Goal: Task Accomplishment & Management: Manage account settings

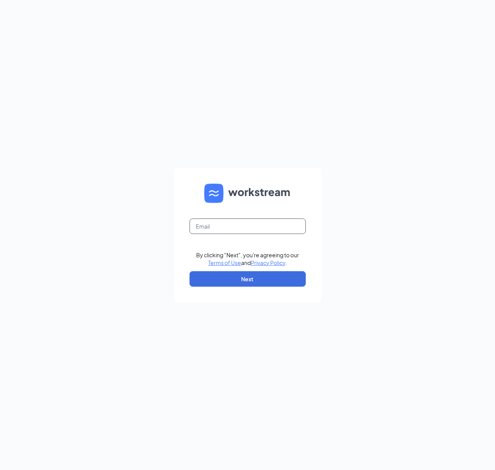
click at [261, 223] on input "text" at bounding box center [247, 225] width 116 height 15
type input "gmbellevue@bleedblue.net"
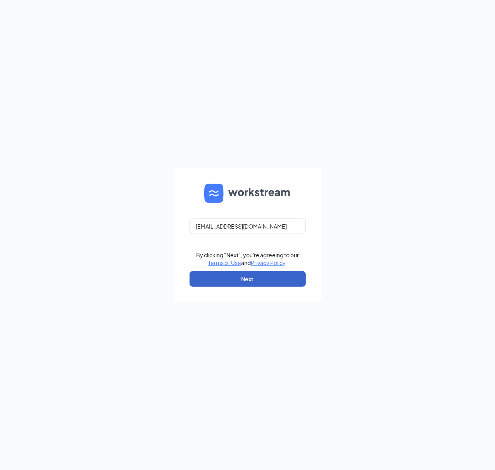
click at [258, 278] on button "Next" at bounding box center [247, 278] width 116 height 15
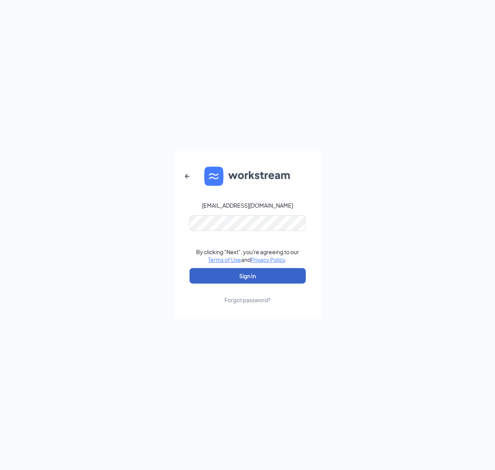
click at [276, 275] on button "Sign In" at bounding box center [247, 275] width 116 height 15
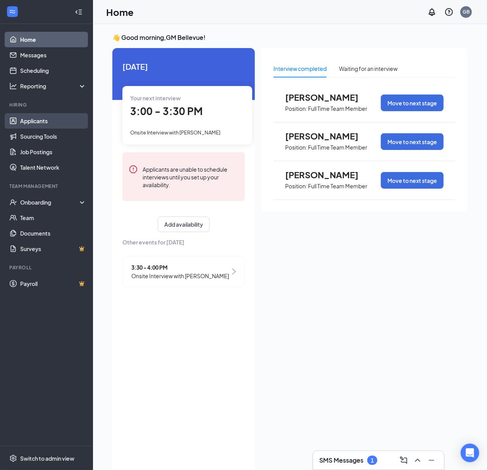
click at [43, 119] on link "Applicants" at bounding box center [53, 120] width 66 height 15
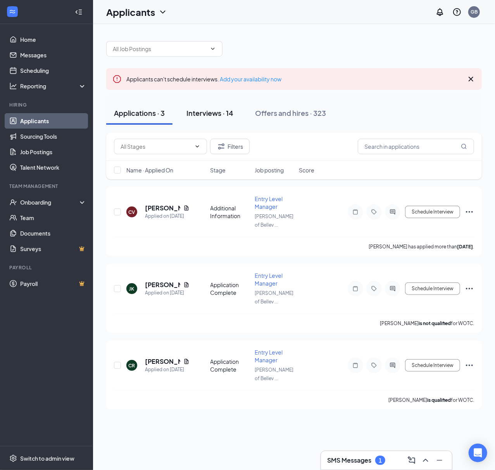
click at [225, 109] on div "Interviews · 14" at bounding box center [209, 113] width 47 height 10
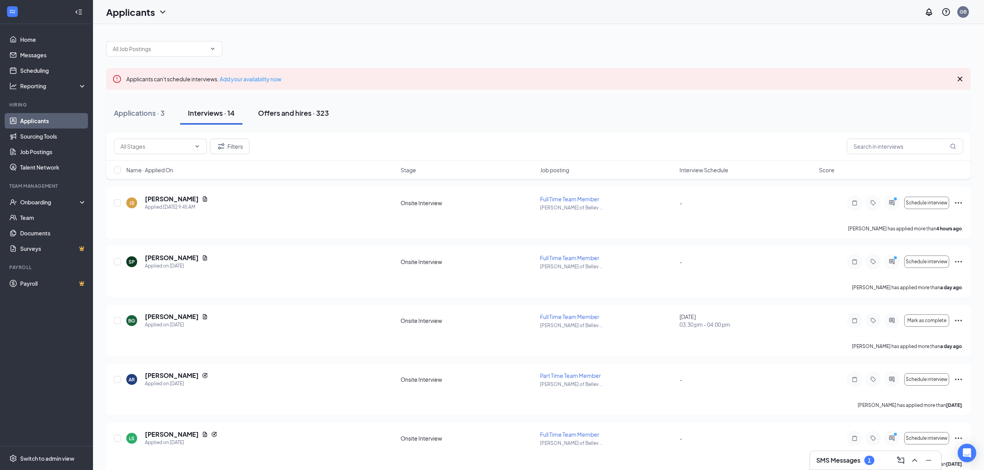
click at [299, 116] on div "Offers and hires · 323" at bounding box center [293, 113] width 71 height 10
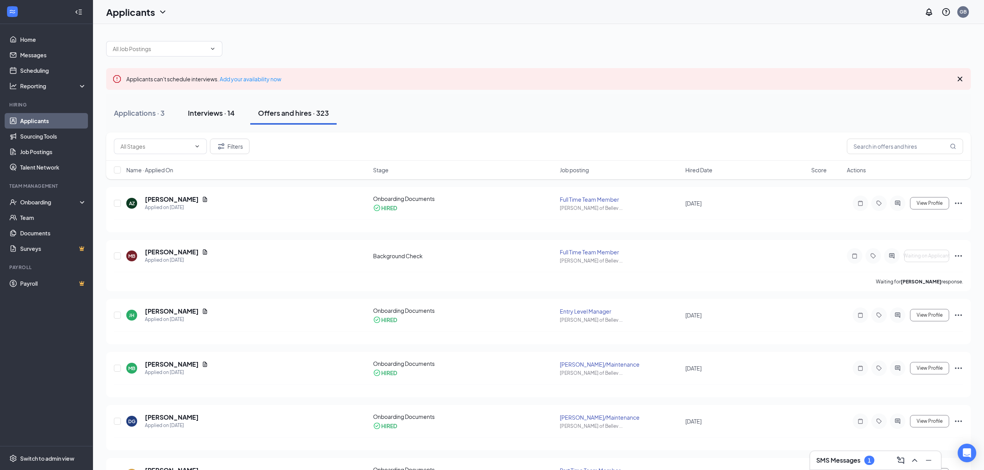
click at [229, 110] on div "Interviews · 14" at bounding box center [211, 113] width 47 height 10
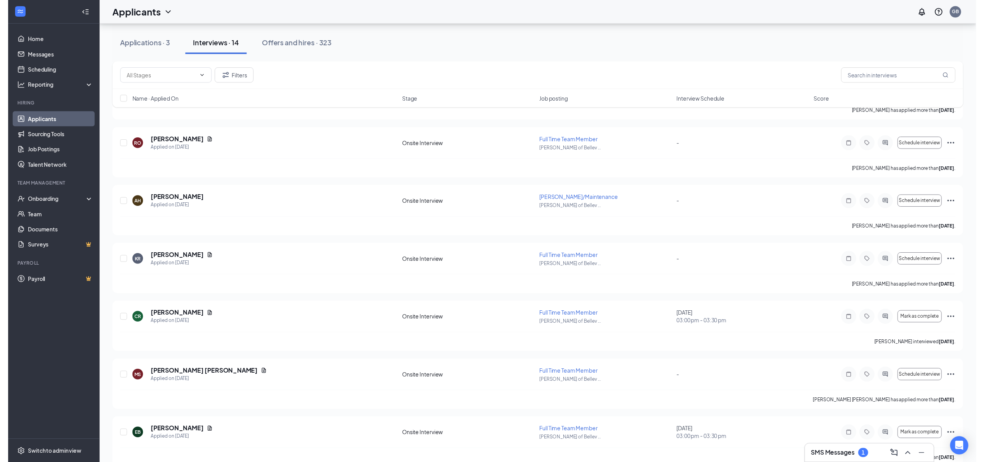
scroll to position [545, 0]
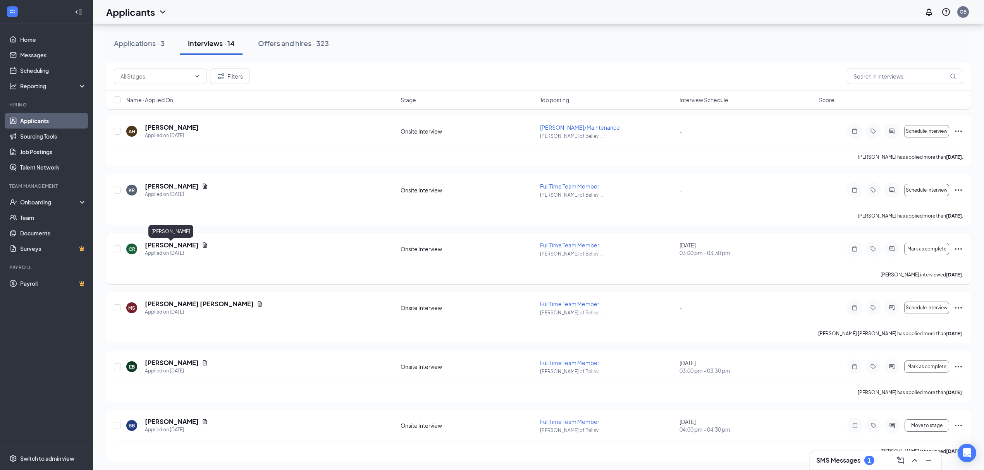
click at [153, 242] on h5 "[PERSON_NAME]" at bounding box center [172, 245] width 54 height 9
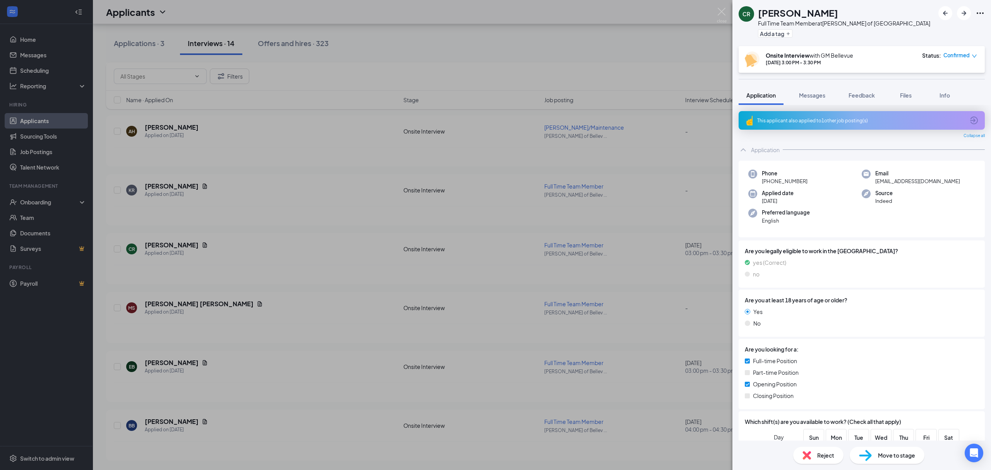
click at [339, 318] on div "CR [PERSON_NAME] Full Time Team Member at [PERSON_NAME] of Bellevue Add a tag O…" at bounding box center [495, 235] width 991 height 470
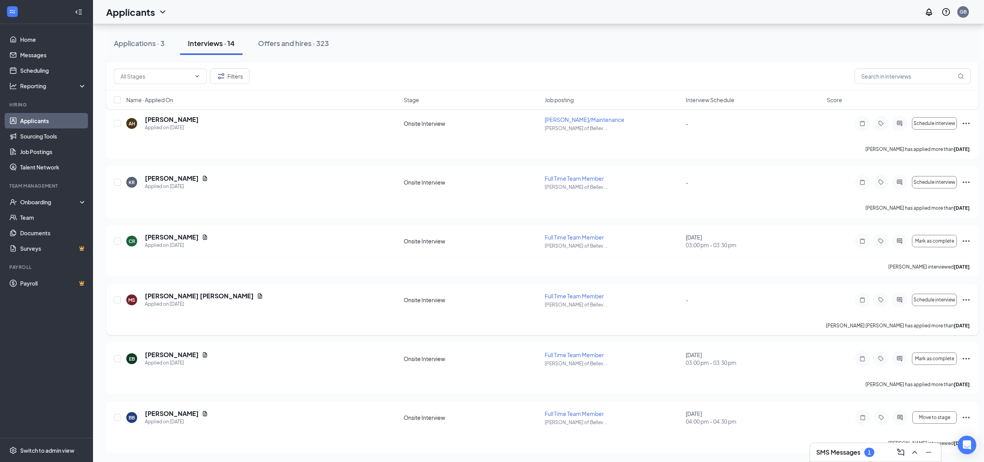
scroll to position [552, 0]
click at [166, 354] on h5 "[PERSON_NAME]" at bounding box center [172, 355] width 54 height 9
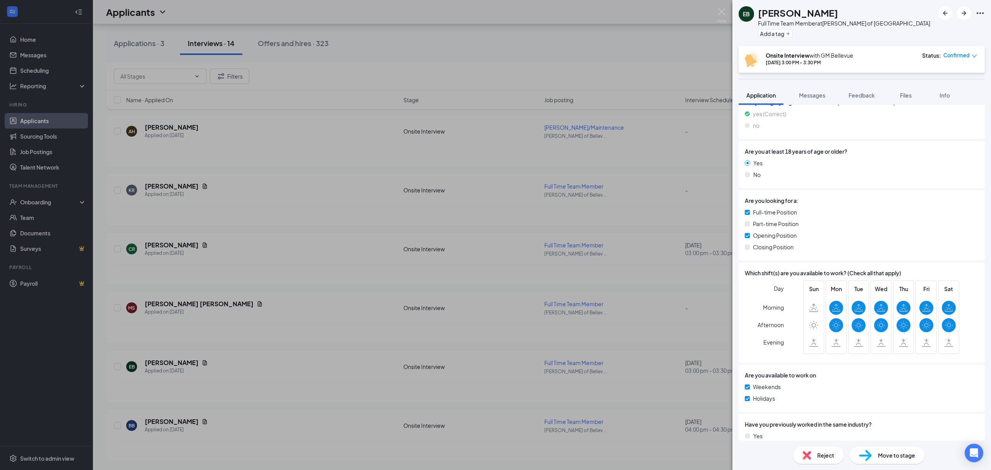
scroll to position [191, 0]
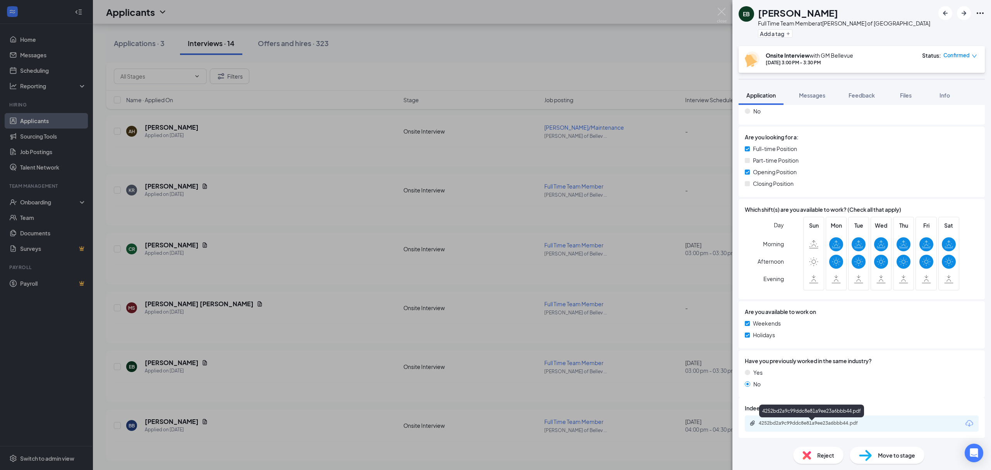
click at [494, 426] on div "4252bd2a9c99ddc8e81a9ee23a6bbb44.pdf" at bounding box center [812, 423] width 125 height 7
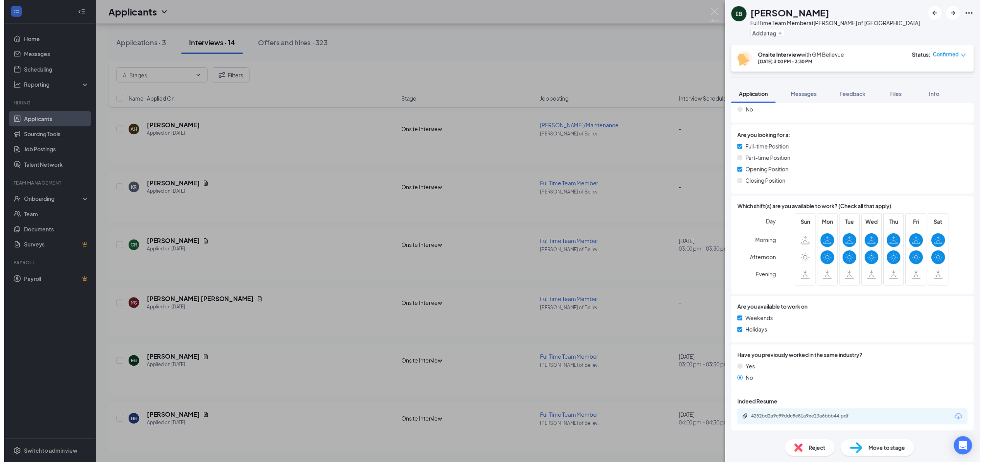
scroll to position [188, 0]
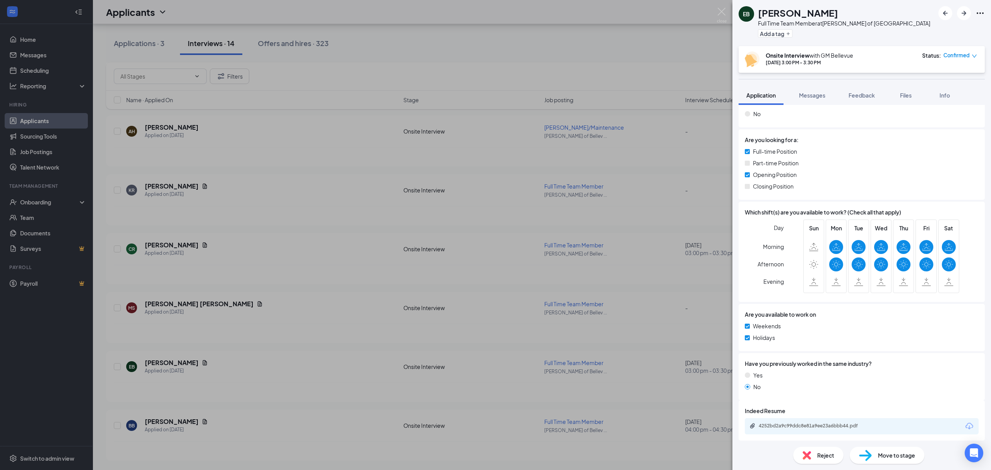
click at [295, 304] on div "EB [PERSON_NAME] Full Time Team Member at [PERSON_NAME] of Bellevue Add a tag O…" at bounding box center [495, 235] width 991 height 470
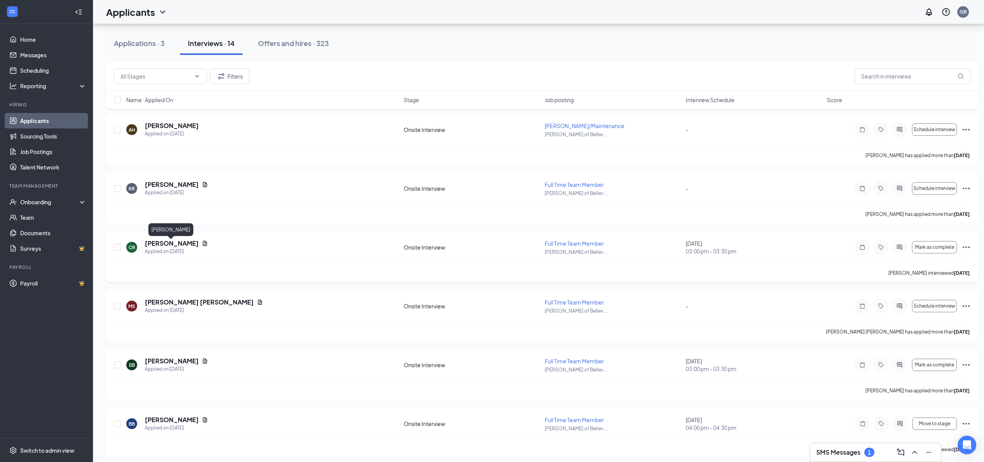
click at [180, 242] on h5 "[PERSON_NAME]" at bounding box center [172, 243] width 54 height 9
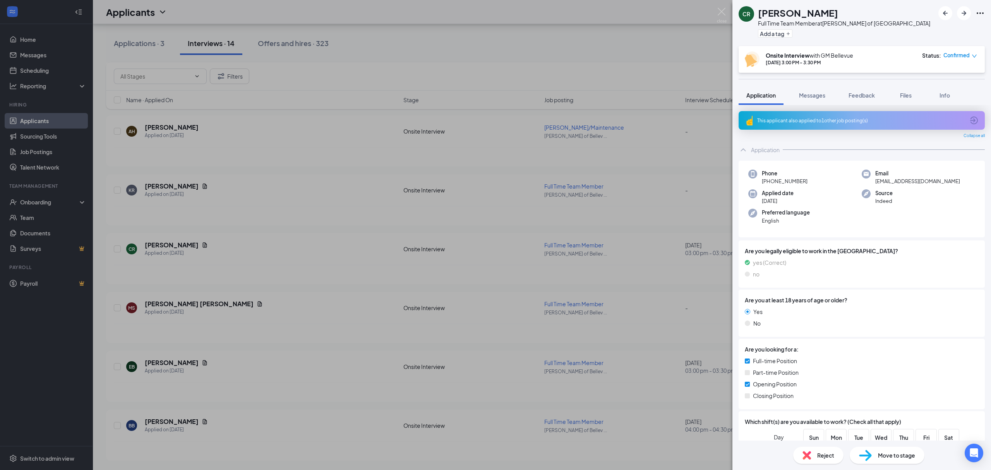
click at [322, 222] on div "CR [PERSON_NAME] Full Time Team Member at [PERSON_NAME] of Bellevue Add a tag O…" at bounding box center [495, 235] width 991 height 470
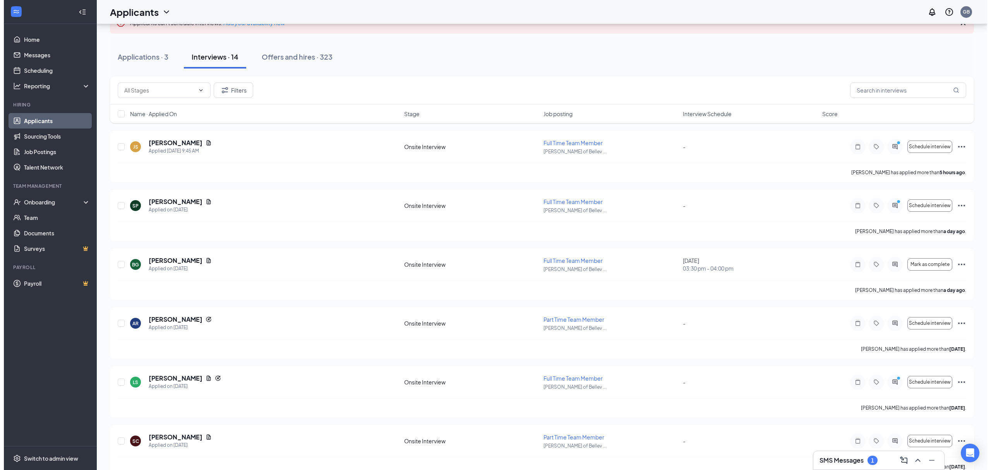
scroll to position [28, 0]
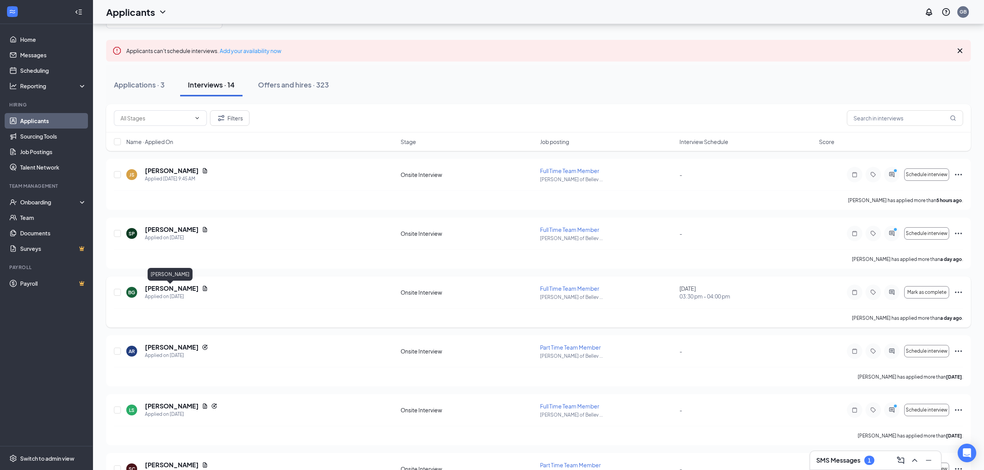
click at [174, 286] on h5 "[PERSON_NAME]" at bounding box center [172, 288] width 54 height 9
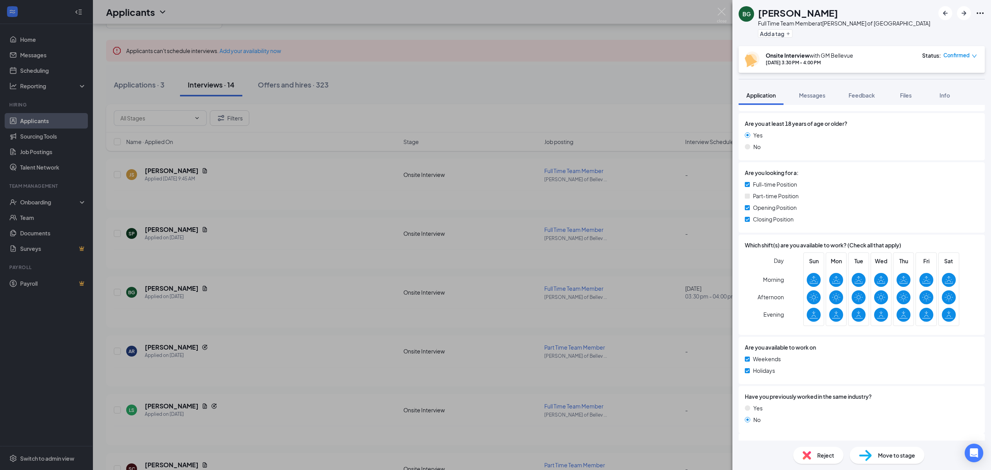
scroll to position [191, 0]
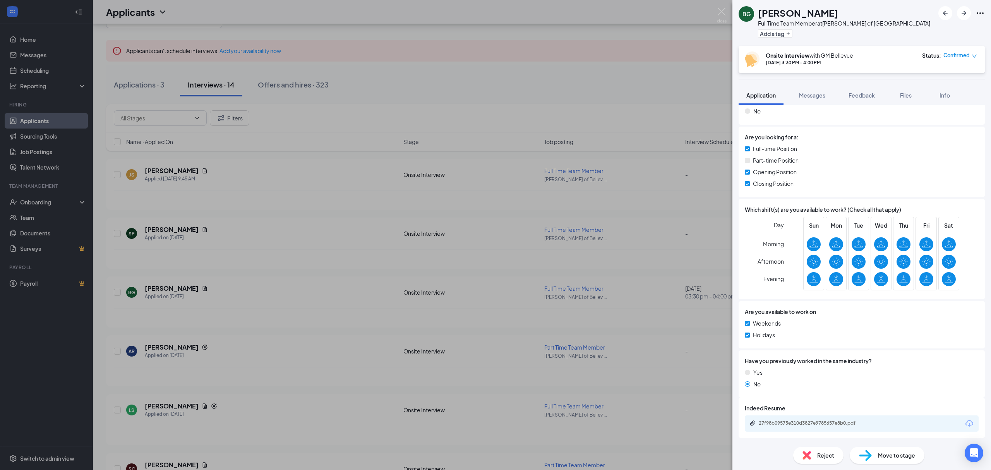
click at [494, 420] on div "27f98b09575e310d3827e9785657e8b0.pdf" at bounding box center [813, 423] width 108 height 6
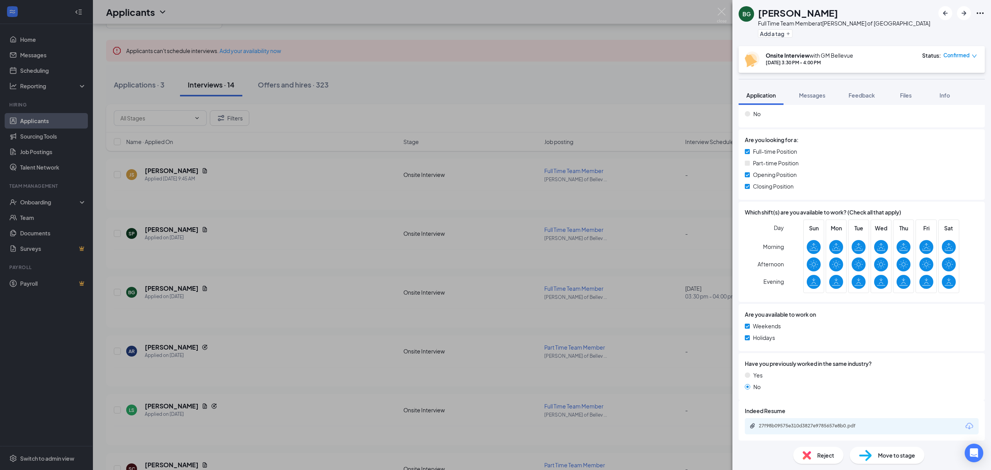
drag, startPoint x: 258, startPoint y: 198, endPoint x: 264, endPoint y: 187, distance: 12.3
click at [258, 197] on div "[PERSON_NAME] Full Time Team Member at [PERSON_NAME] of Bellevue Add a tag Onsi…" at bounding box center [495, 235] width 991 height 470
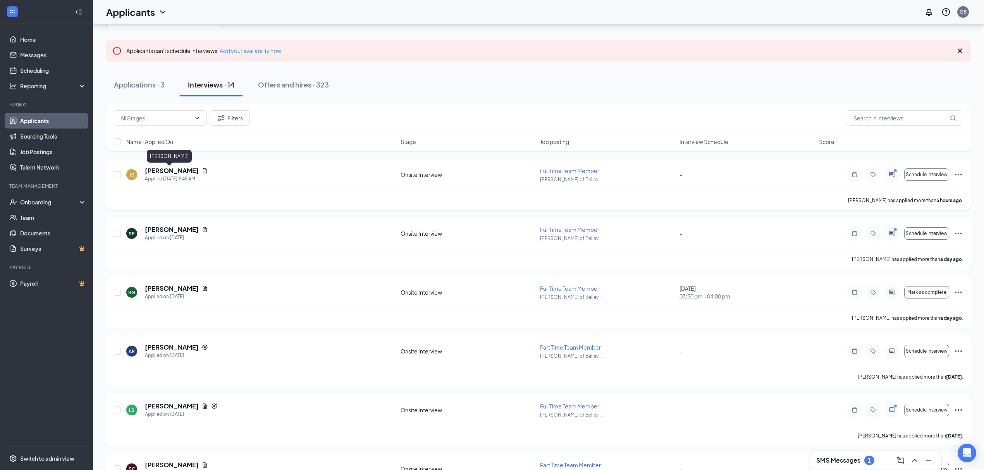
click at [164, 172] on h5 "[PERSON_NAME]" at bounding box center [172, 171] width 54 height 9
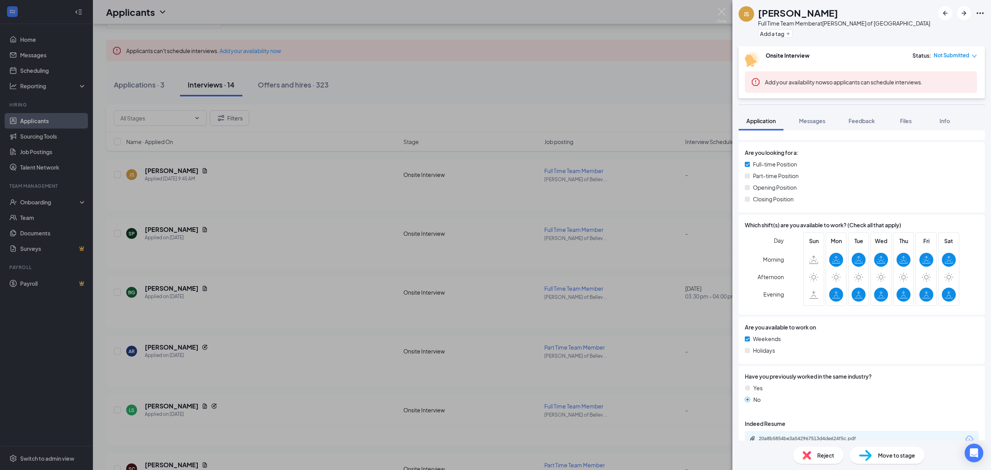
scroll to position [238, 0]
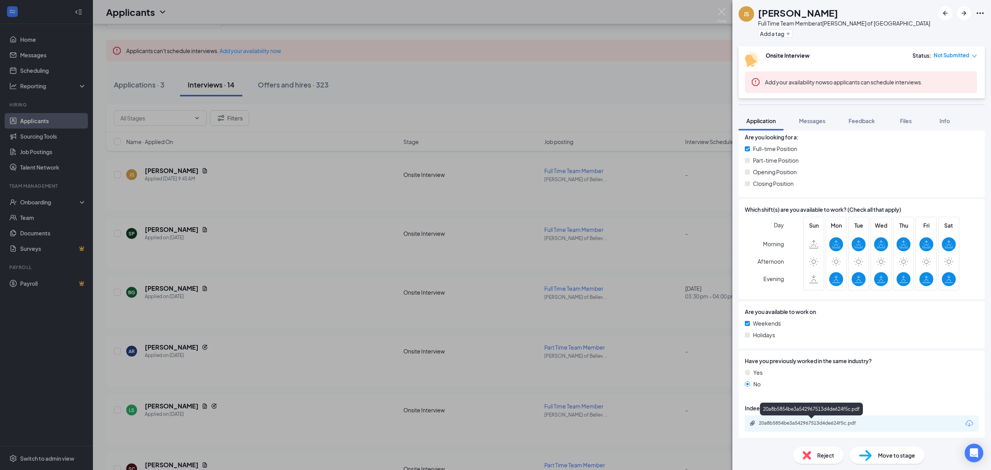
click at [494, 420] on div "20a8b5854be3a542967513d4de624f5c.pdf" at bounding box center [813, 423] width 108 height 6
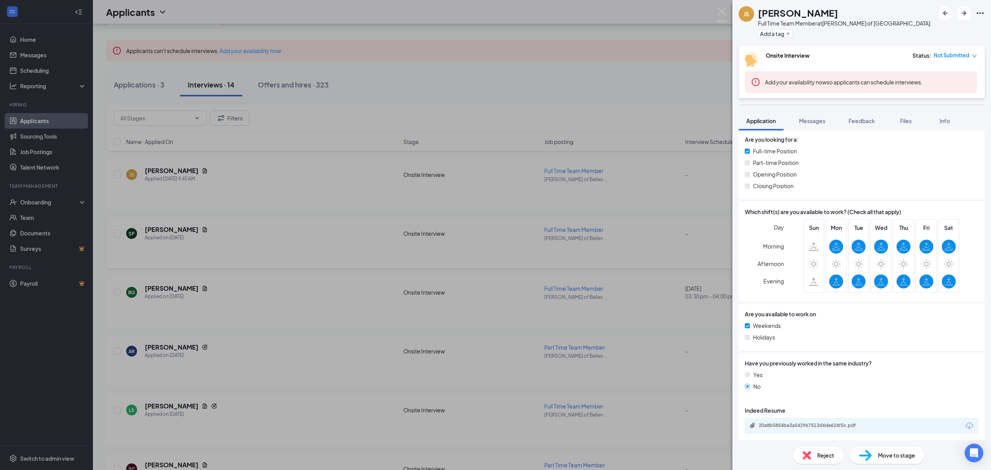
drag, startPoint x: 221, startPoint y: 174, endPoint x: 193, endPoint y: 241, distance: 72.9
click at [221, 175] on div "JS [PERSON_NAME] Full Time Team Member at [GEOGRAPHIC_DATA][PERSON_NAME] of Bel…" at bounding box center [495, 235] width 991 height 470
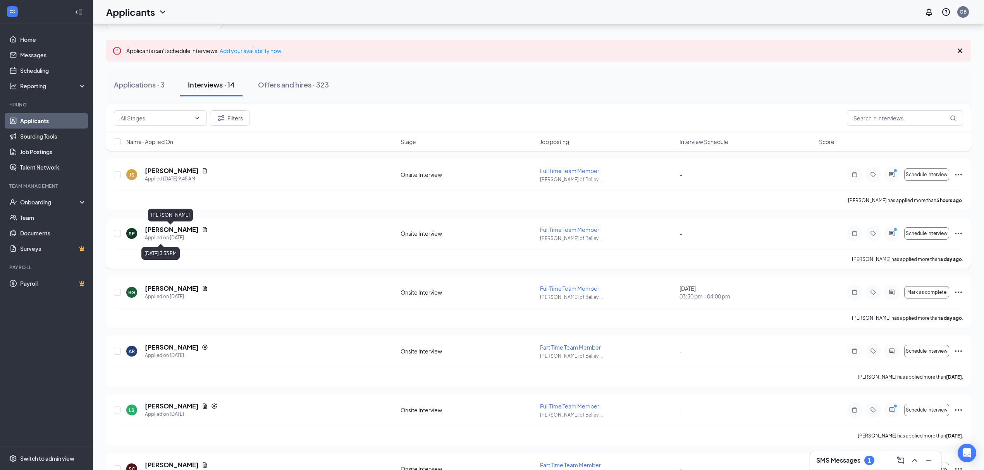
click at [182, 230] on h5 "[PERSON_NAME]" at bounding box center [172, 229] width 54 height 9
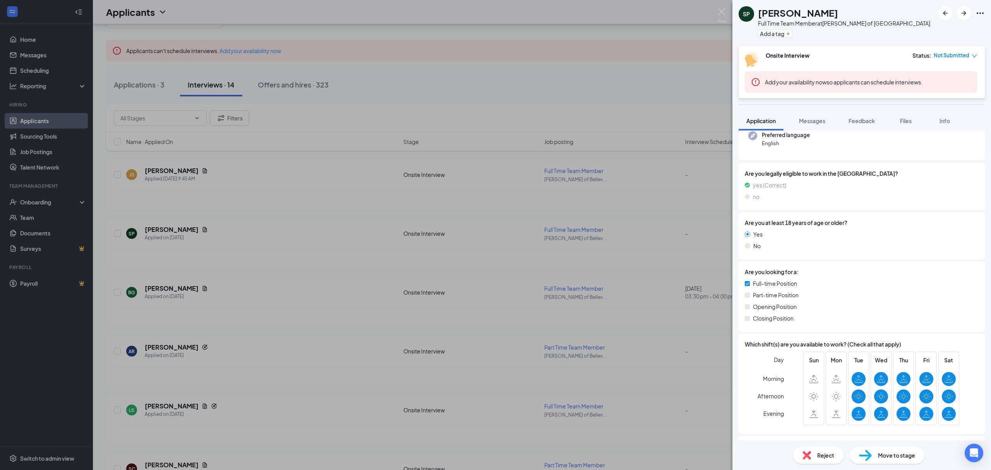
scroll to position [238, 0]
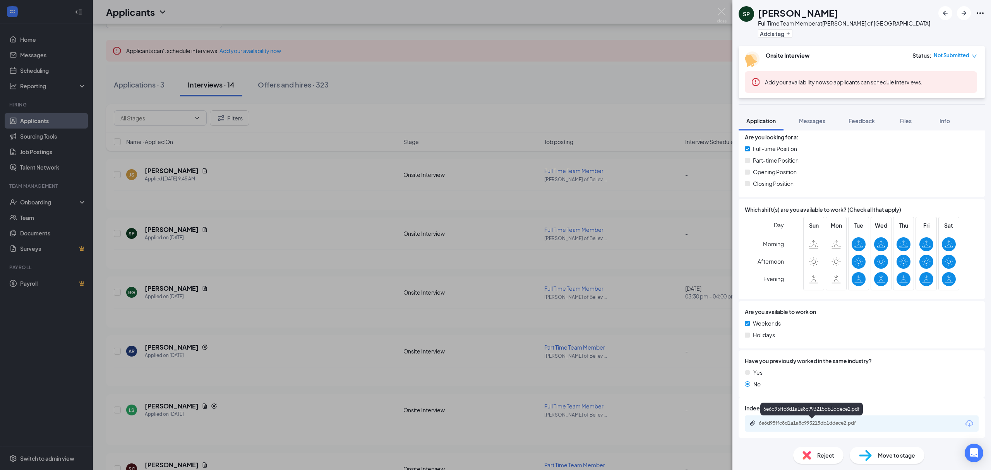
click at [494, 423] on div "6e6d95ffc8d1a1a8c993215db1ddece2.pdf" at bounding box center [813, 423] width 108 height 6
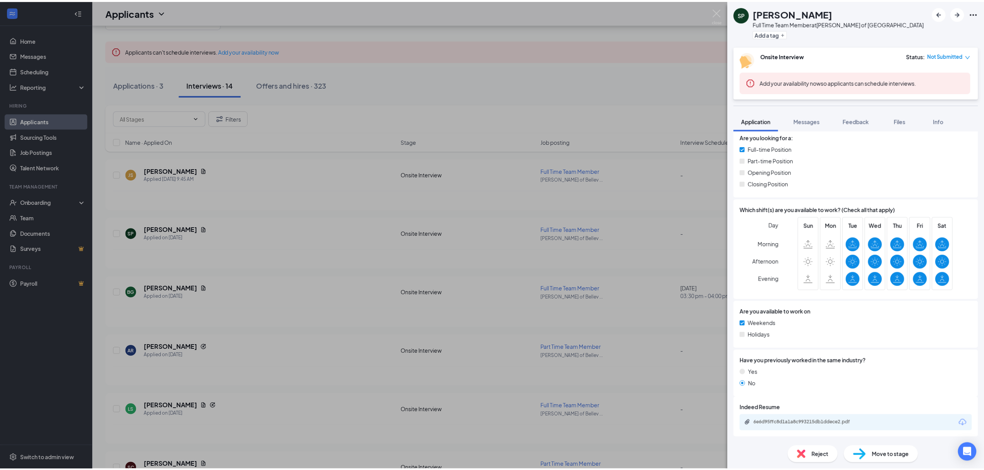
scroll to position [235, 0]
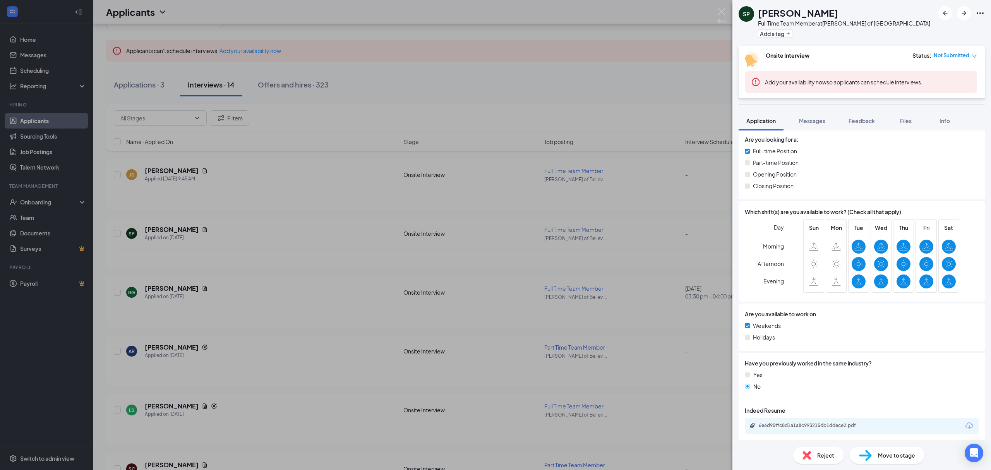
click at [270, 279] on div "SP [PERSON_NAME] Full Time Team Member at [GEOGRAPHIC_DATA][PERSON_NAME] of Bel…" at bounding box center [495, 235] width 991 height 470
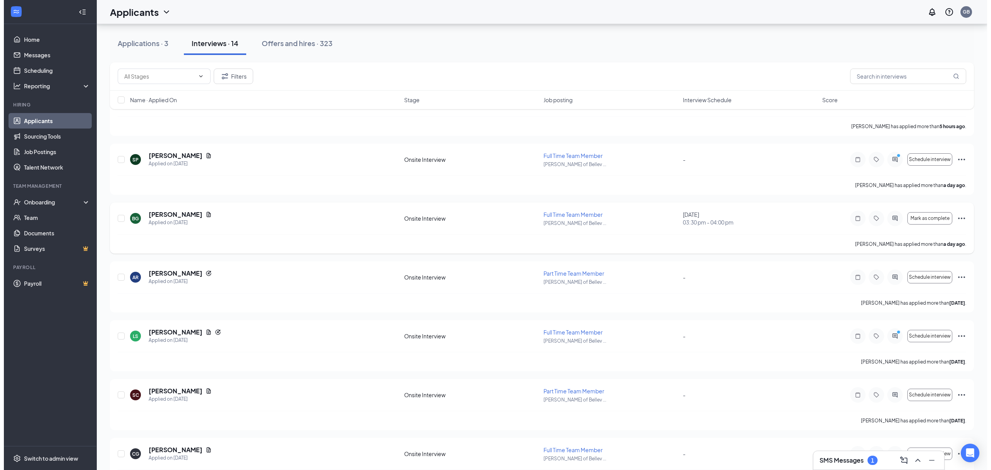
scroll to position [103, 0]
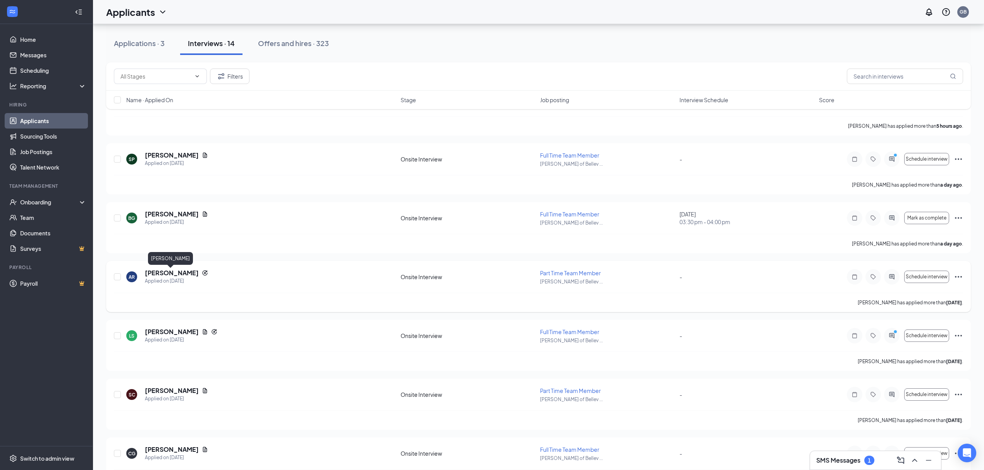
click at [168, 271] on h5 "[PERSON_NAME]" at bounding box center [172, 273] width 54 height 9
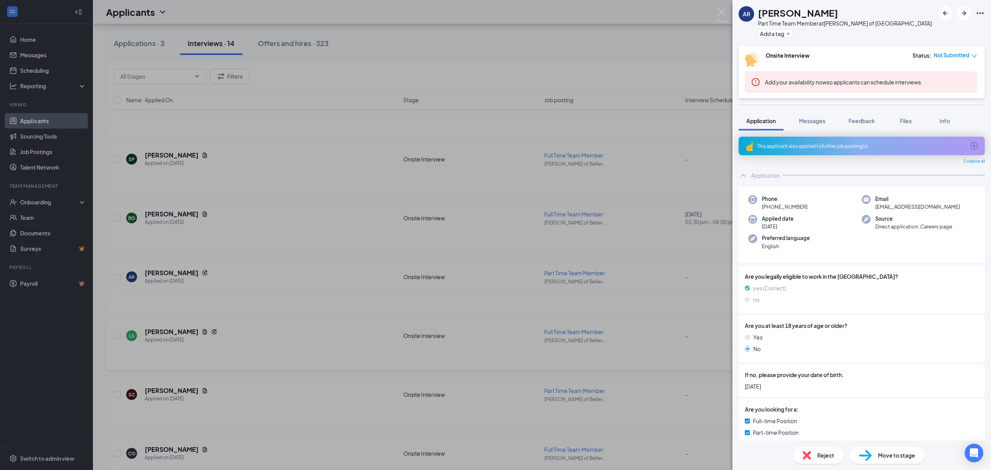
click at [242, 340] on div "AR [PERSON_NAME] Part Time Team Member at [GEOGRAPHIC_DATA][PERSON_NAME] of Bel…" at bounding box center [495, 235] width 991 height 470
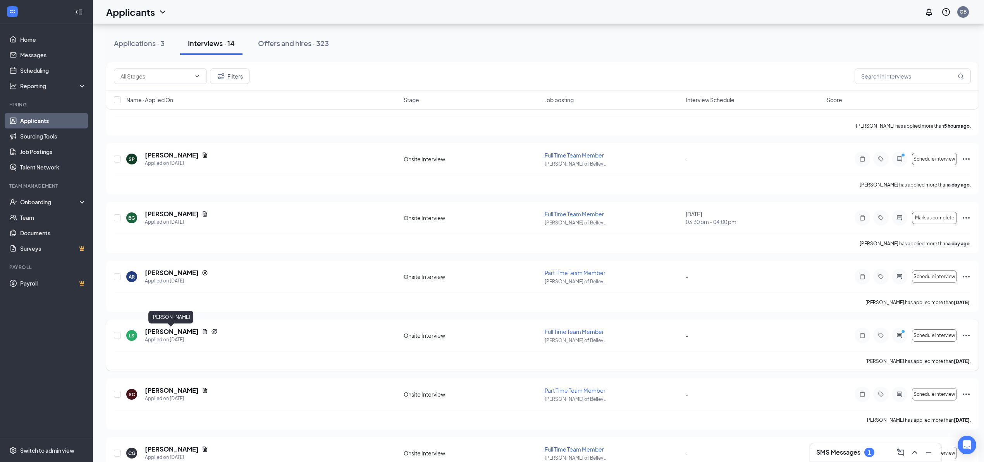
click at [175, 328] on h5 "[PERSON_NAME]" at bounding box center [172, 332] width 54 height 9
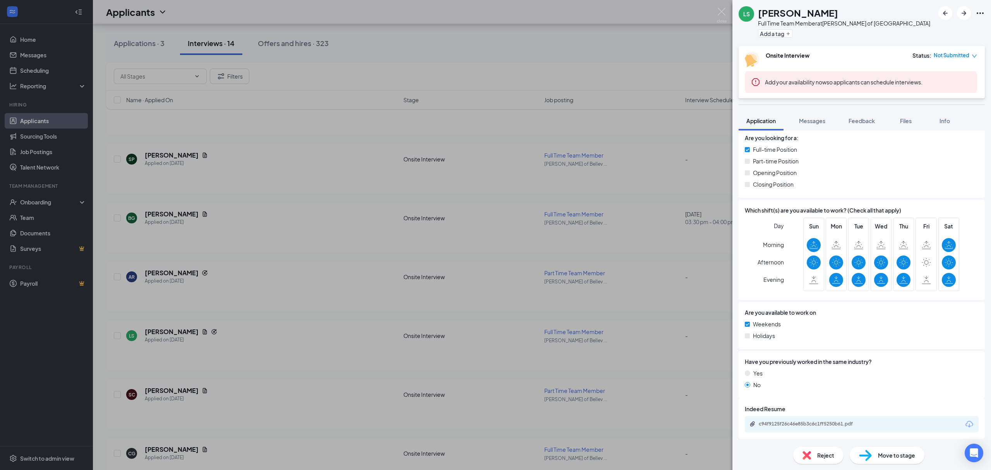
scroll to position [238, 0]
click at [494, 422] on div "c94f9125f26c46e85b3c6c1ff5250b61.pdf" at bounding box center [813, 423] width 108 height 6
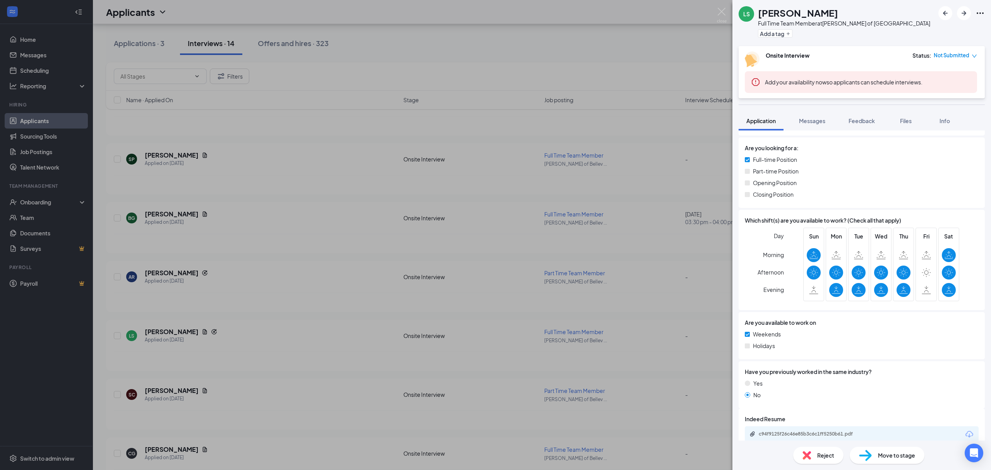
scroll to position [238, 0]
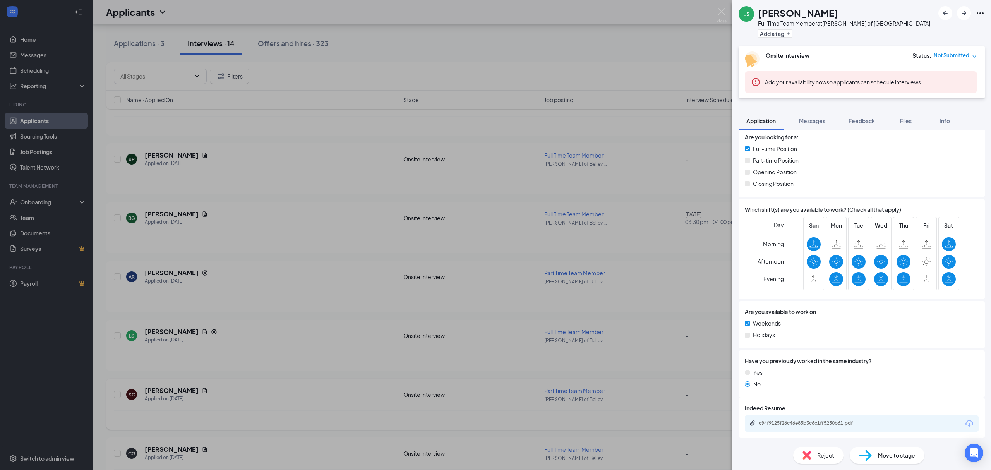
click at [227, 385] on div "LS lillian sturdivant Full Time Team Member at Culver's of Bellevue Add a tag O…" at bounding box center [495, 235] width 991 height 470
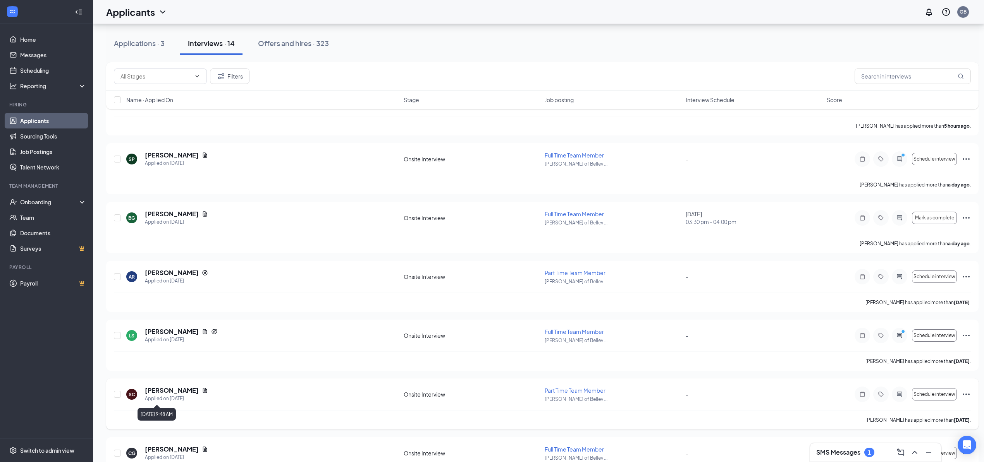
click at [156, 395] on h5 "[PERSON_NAME]" at bounding box center [172, 391] width 54 height 9
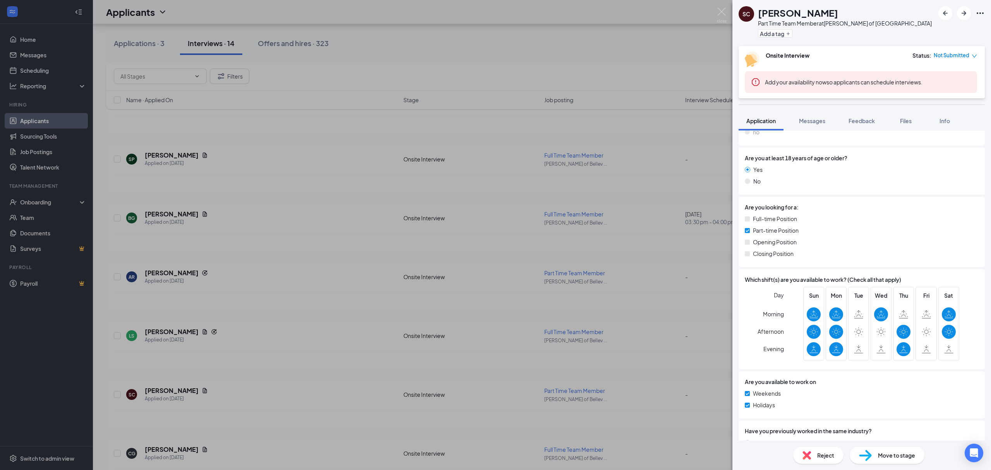
scroll to position [238, 0]
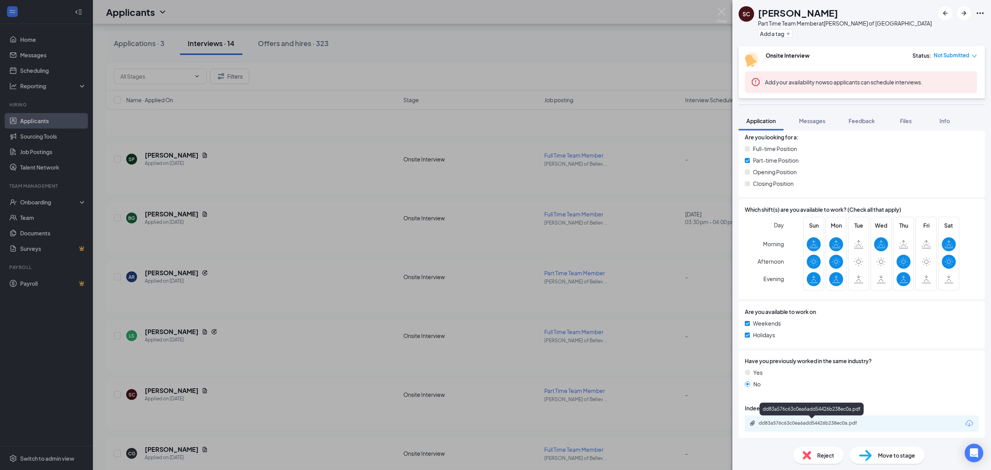
click at [788, 425] on div "dd83a576c63c0ea6add54426b238ec0a.pdf" at bounding box center [813, 423] width 108 height 6
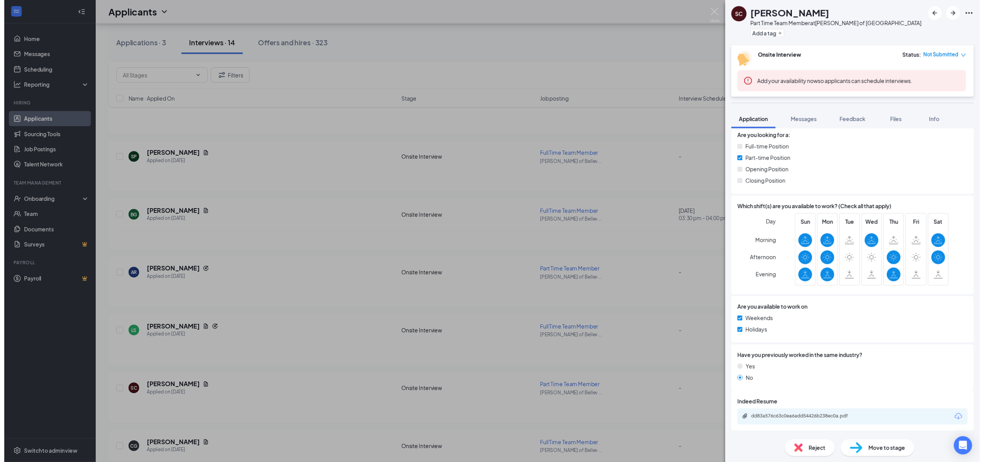
scroll to position [235, 0]
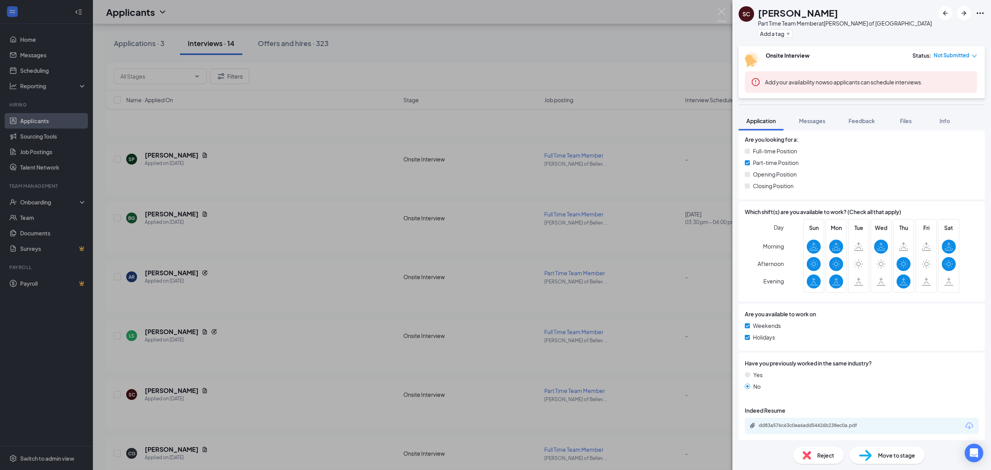
click at [289, 364] on div "SC susan ceasar Part Time Team Member at Culver's of Bellevue Add a tag Onsite …" at bounding box center [495, 235] width 991 height 470
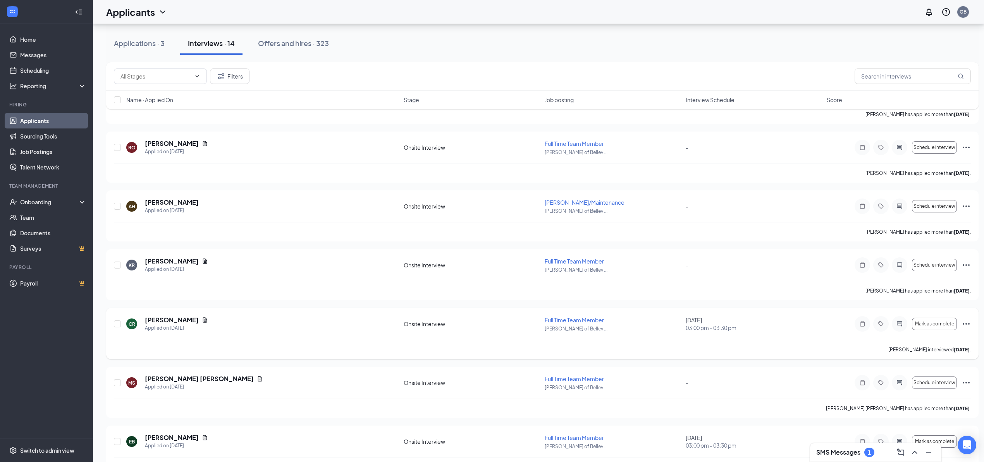
scroll to position [552, 0]
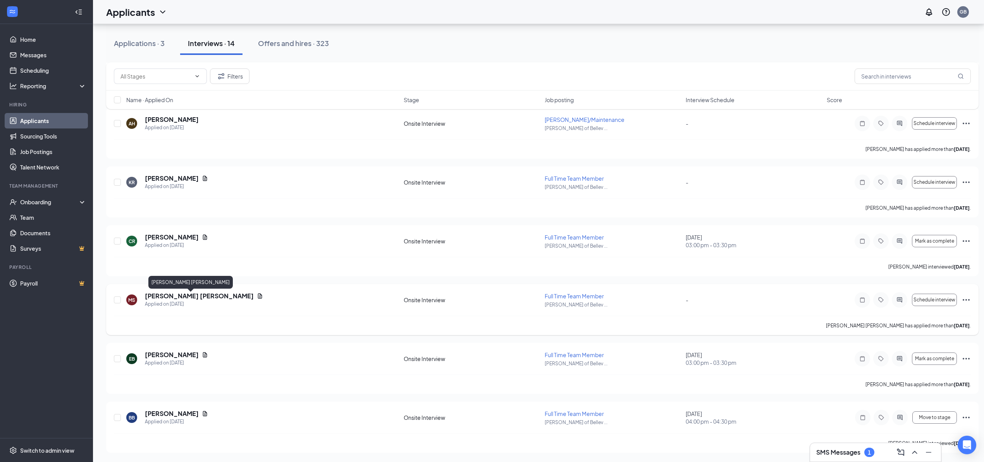
click at [178, 294] on h5 "[PERSON_NAME] [PERSON_NAME]" at bounding box center [199, 296] width 109 height 9
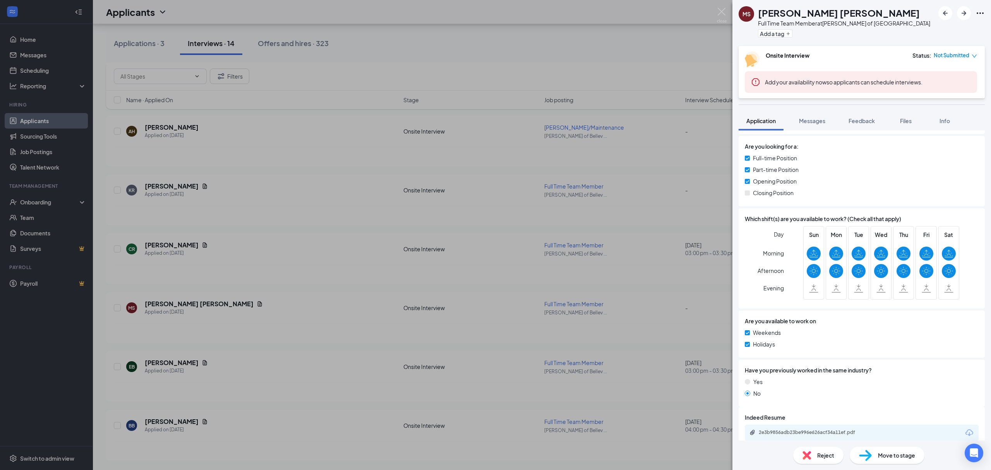
scroll to position [216, 0]
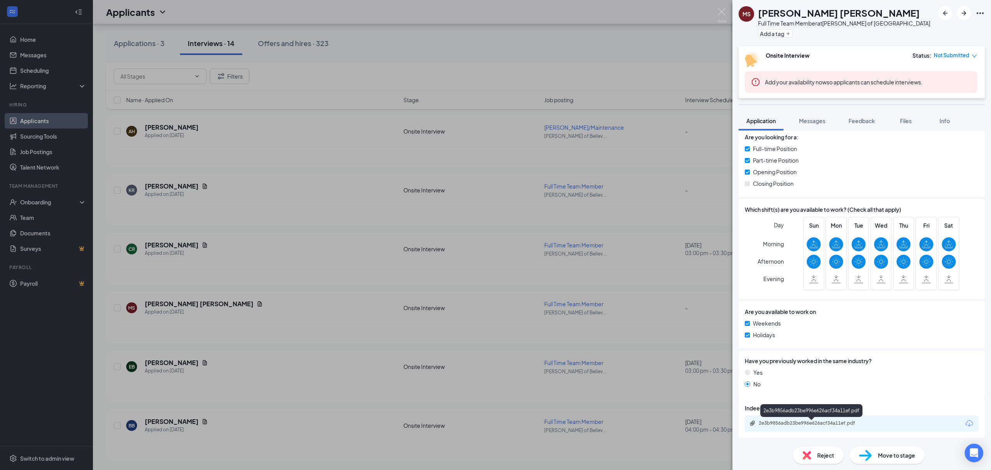
click at [806, 416] on div "2e3b9856adb23be996e626acf34a11ef.pdf" at bounding box center [812, 412] width 102 height 16
click at [806, 425] on div "2e3b9856adb23be996e626acf34a11ef.pdf" at bounding box center [813, 423] width 108 height 6
click at [393, 356] on div "MS Marley Skarban Full Time Team Member at Culver's of Bellevue Add a tag Onsit…" at bounding box center [495, 235] width 991 height 470
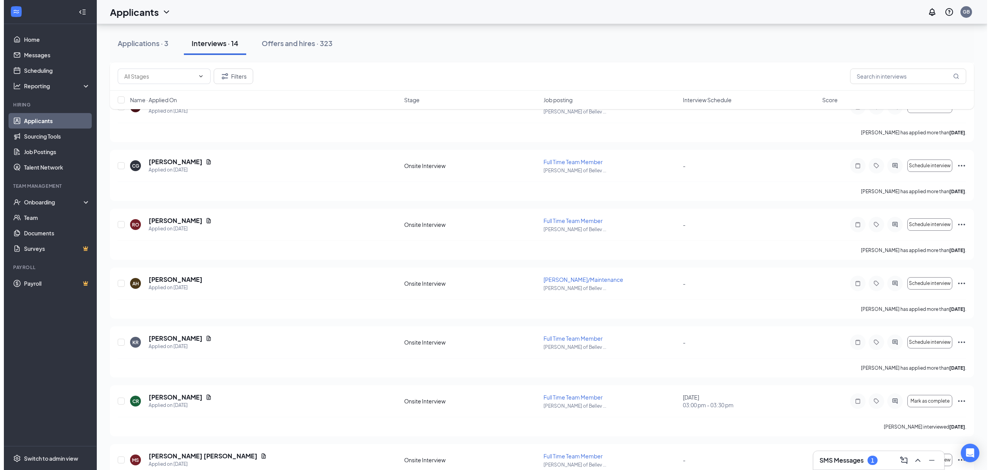
scroll to position [390, 0]
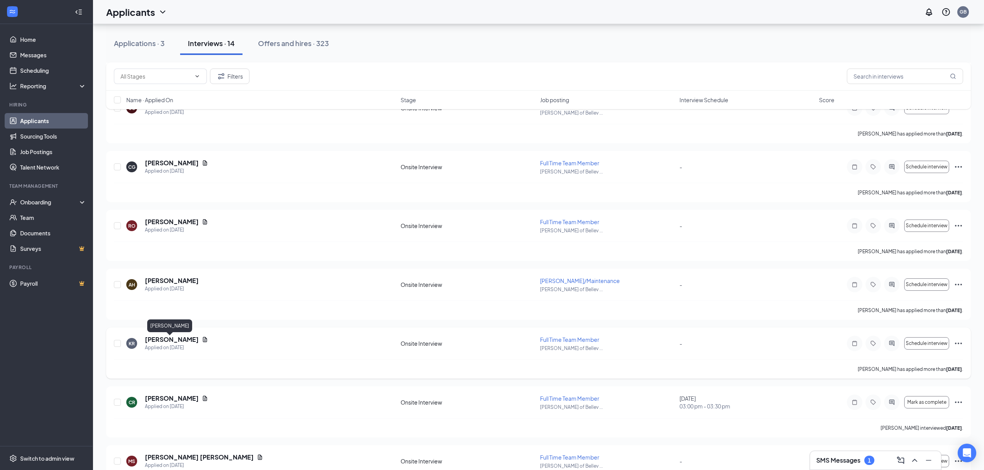
click at [172, 340] on h5 "[PERSON_NAME]" at bounding box center [172, 339] width 54 height 9
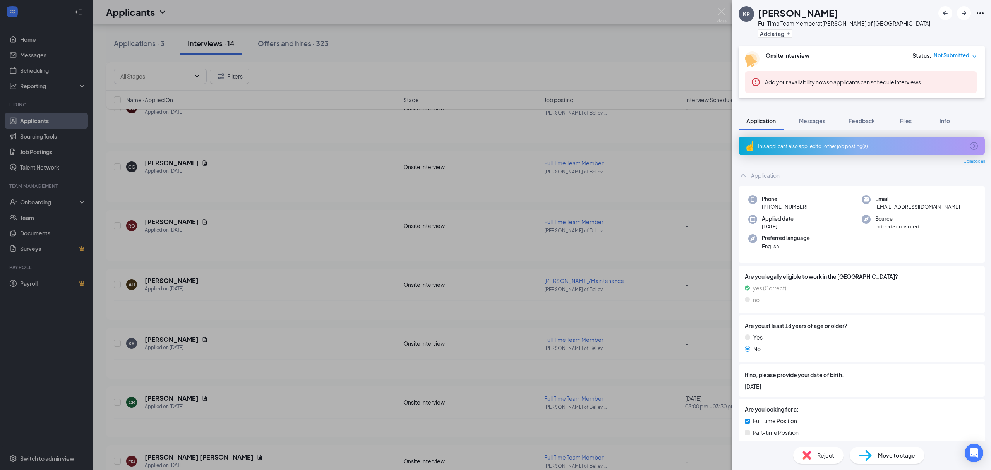
click at [270, 304] on div "KR Kaeleen Reed Full Time Team Member at Culver's of Bellevue Add a tag Onsite …" at bounding box center [495, 235] width 991 height 470
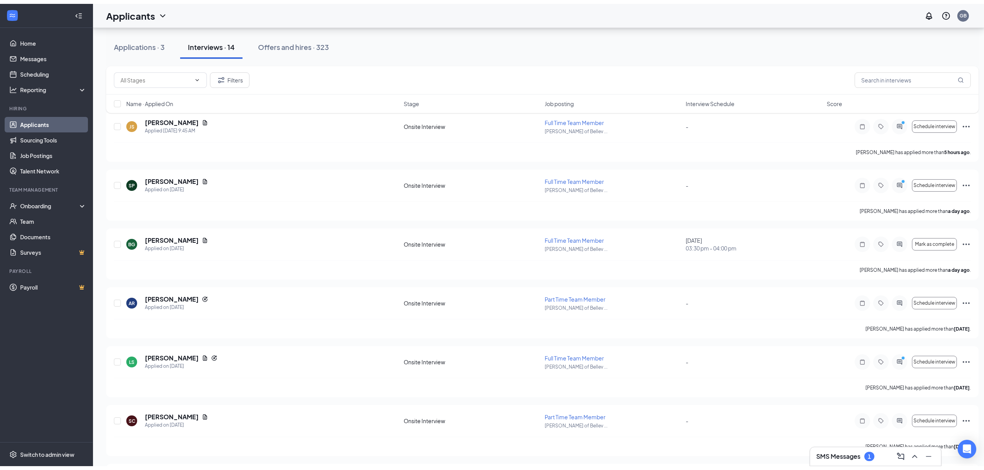
scroll to position [28, 0]
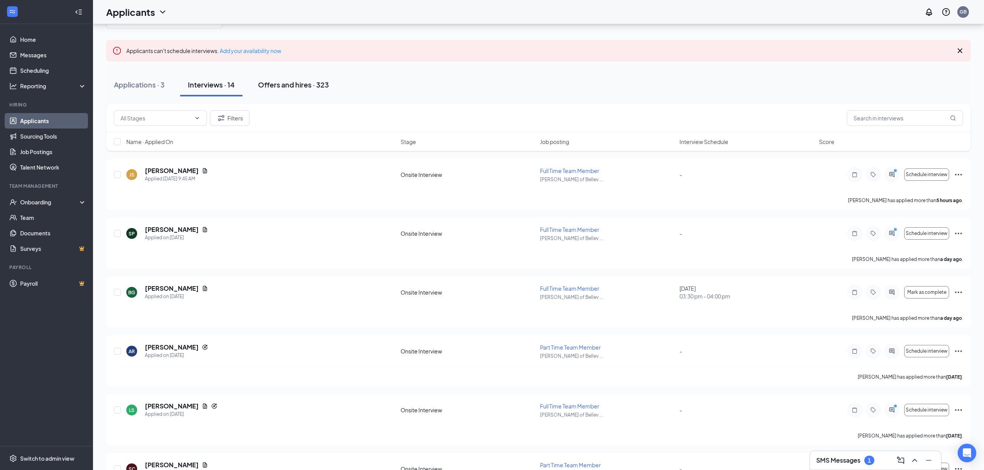
click at [273, 88] on div "Offers and hires · 323" at bounding box center [293, 85] width 71 height 10
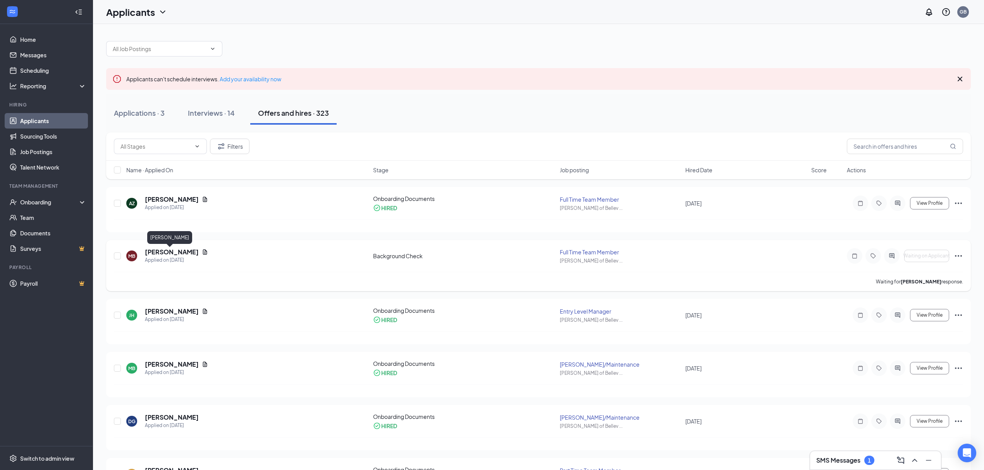
click at [174, 252] on h5 "[PERSON_NAME]" at bounding box center [172, 252] width 54 height 9
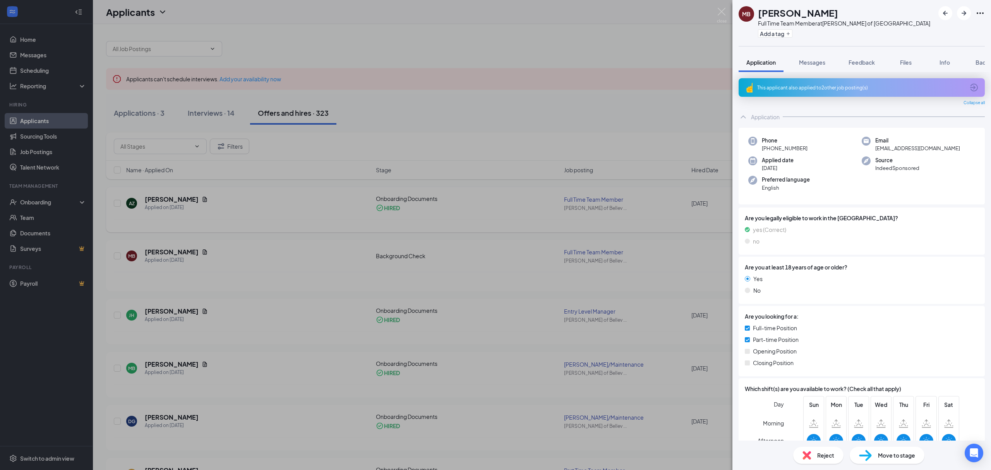
click at [241, 214] on div "MB Malaki Butler Full Time Team Member at Culver's of Bellevue Add a tag Applic…" at bounding box center [495, 235] width 991 height 470
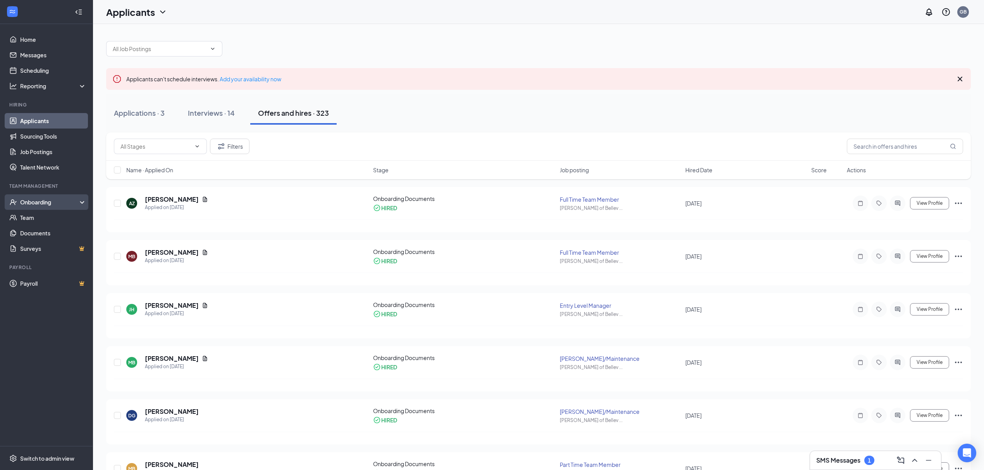
click at [32, 204] on div "Onboarding" at bounding box center [50, 202] width 60 height 8
click at [46, 217] on link "Overview" at bounding box center [53, 217] width 66 height 15
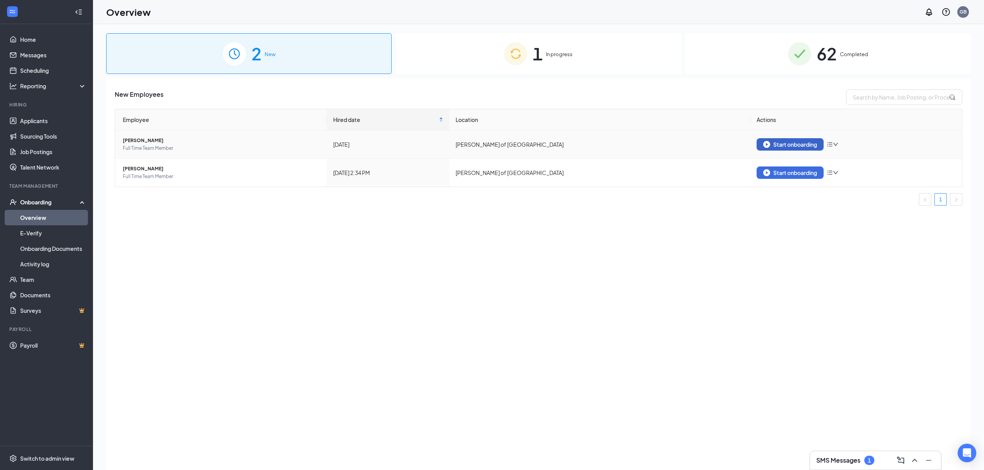
click at [780, 143] on div "Start onboarding" at bounding box center [790, 144] width 54 height 7
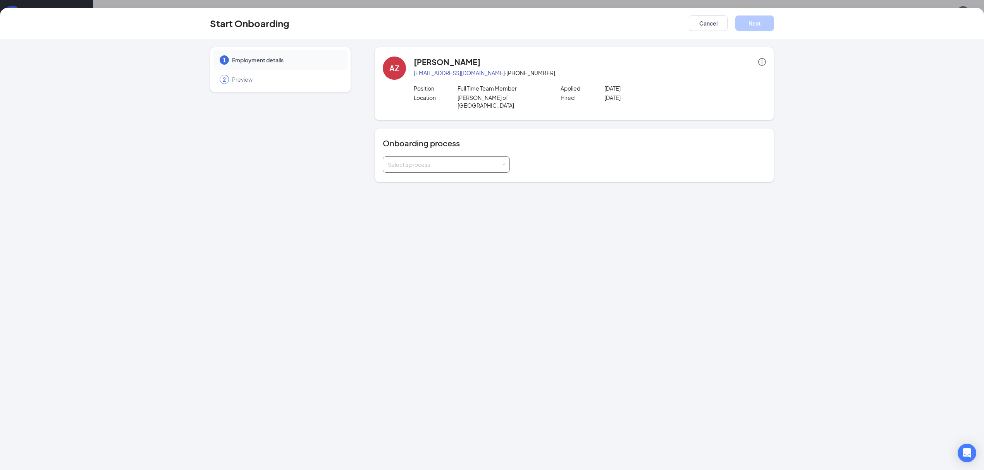
click at [496, 157] on div "Select a process" at bounding box center [446, 164] width 117 height 15
click at [496, 157] on input at bounding box center [446, 164] width 117 height 15
click at [502, 157] on input at bounding box center [446, 164] width 117 height 15
click at [500, 165] on div "Onboarding process Select a process" at bounding box center [574, 155] width 399 height 54
click at [498, 161] on div "Select a process" at bounding box center [444, 165] width 113 height 8
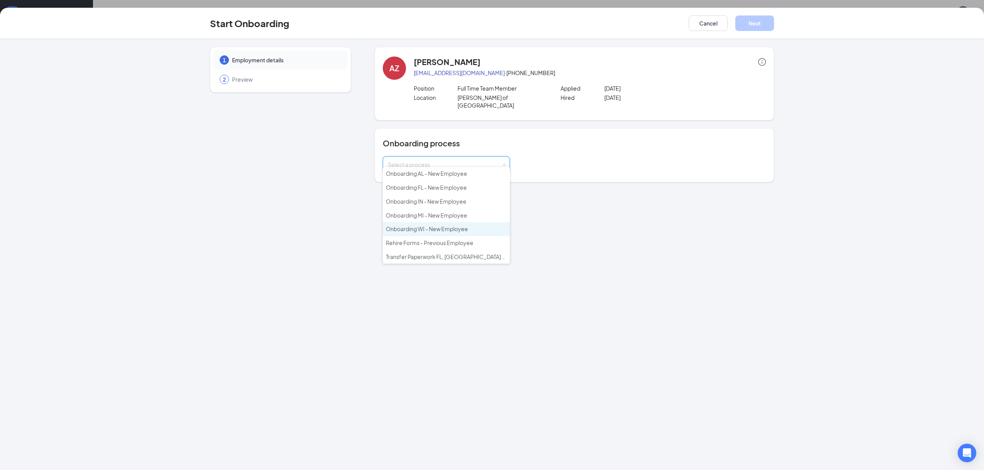
click at [445, 225] on span "Onboarding WI - New Employee" at bounding box center [427, 228] width 82 height 7
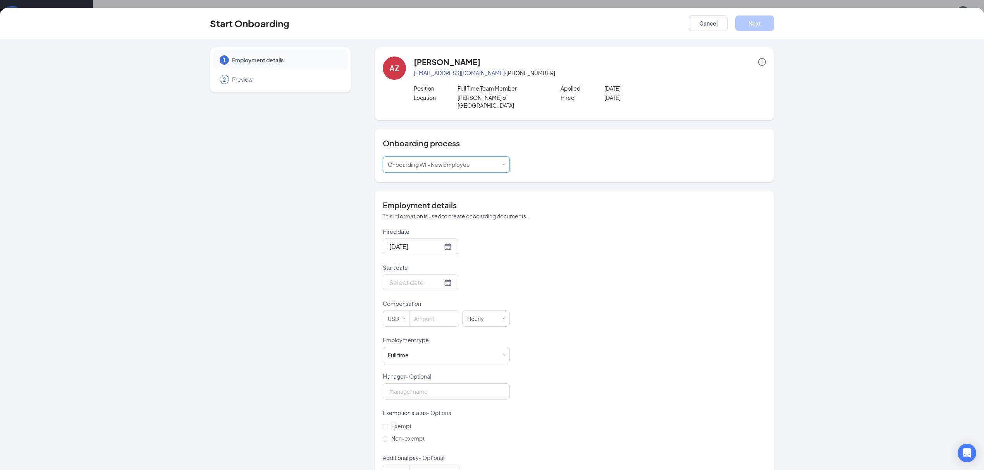
click at [346, 233] on div "1 Employment details 2 Preview" at bounding box center [280, 269] width 141 height 444
click at [434, 278] on div at bounding box center [420, 283] width 62 height 10
type input "Oct 15, 2025"
click at [434, 347] on div "15" at bounding box center [435, 351] width 9 height 9
click at [430, 312] on input at bounding box center [433, 318] width 49 height 15
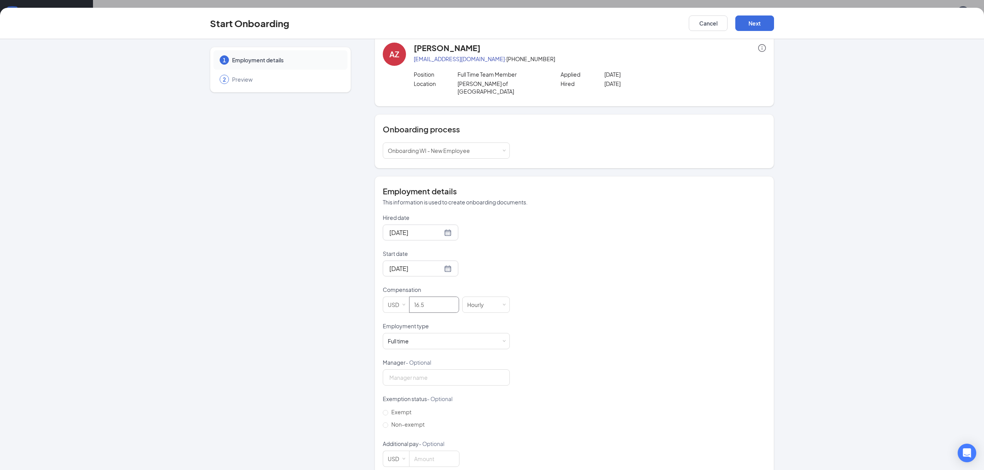
scroll to position [22, 0]
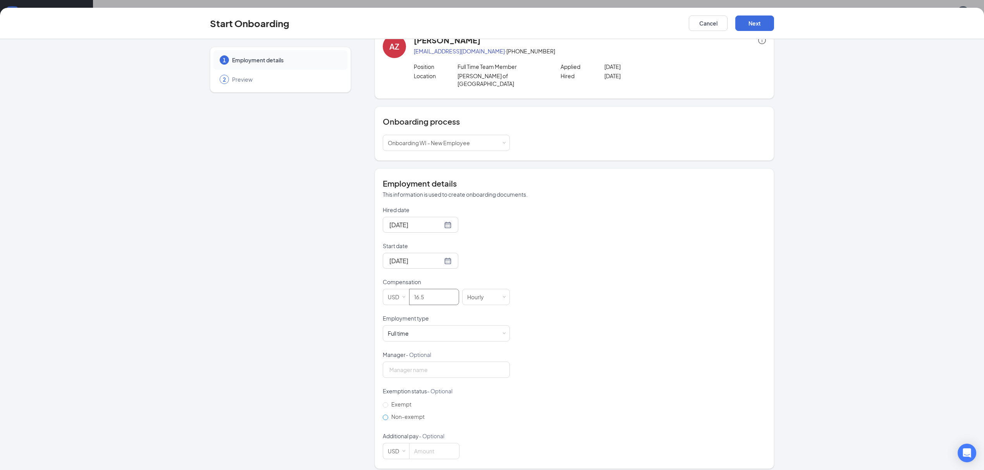
type input "16.5"
click at [383, 415] on input "Non-exempt" at bounding box center [385, 417] width 5 height 5
radio input "true"
click at [754, 25] on button "Next" at bounding box center [754, 22] width 39 height 15
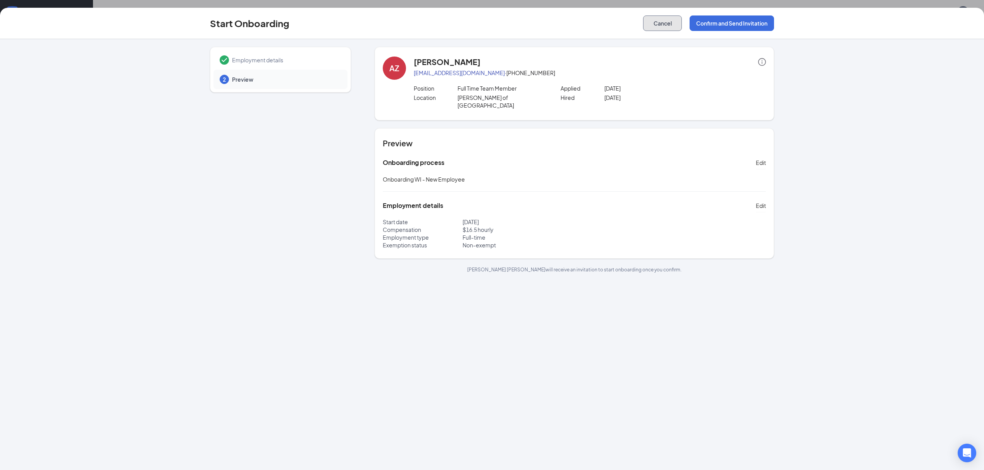
click at [661, 26] on button "Cancel" at bounding box center [662, 22] width 39 height 15
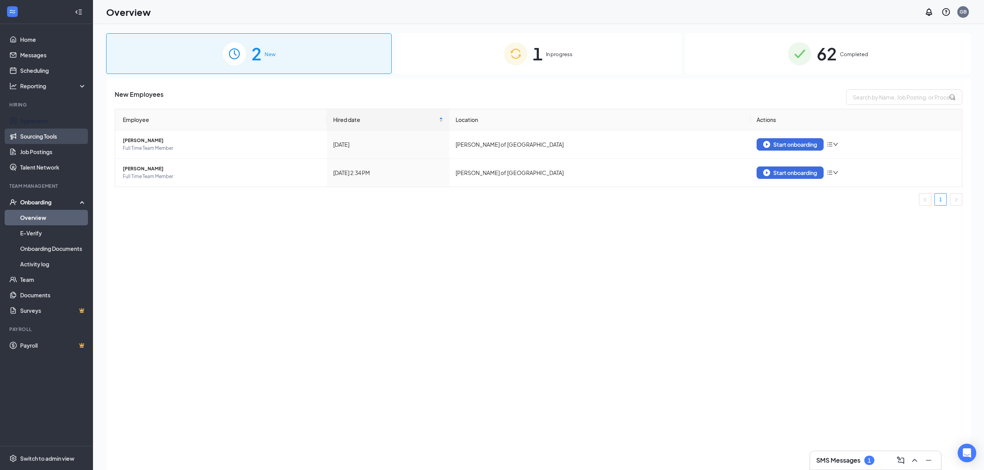
drag, startPoint x: 55, startPoint y: 123, endPoint x: 67, endPoint y: 143, distance: 23.4
click at [55, 123] on link "Applicants" at bounding box center [53, 120] width 66 height 15
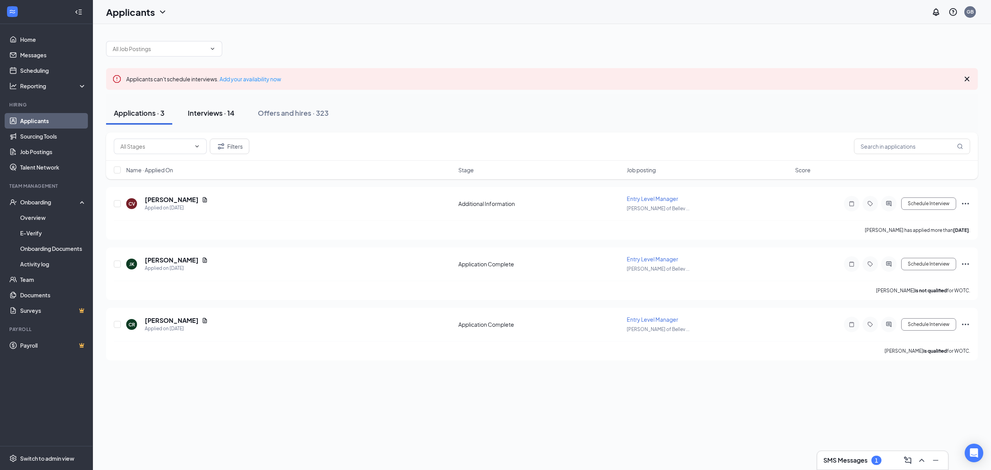
click at [217, 104] on button "Interviews · 14" at bounding box center [211, 112] width 62 height 23
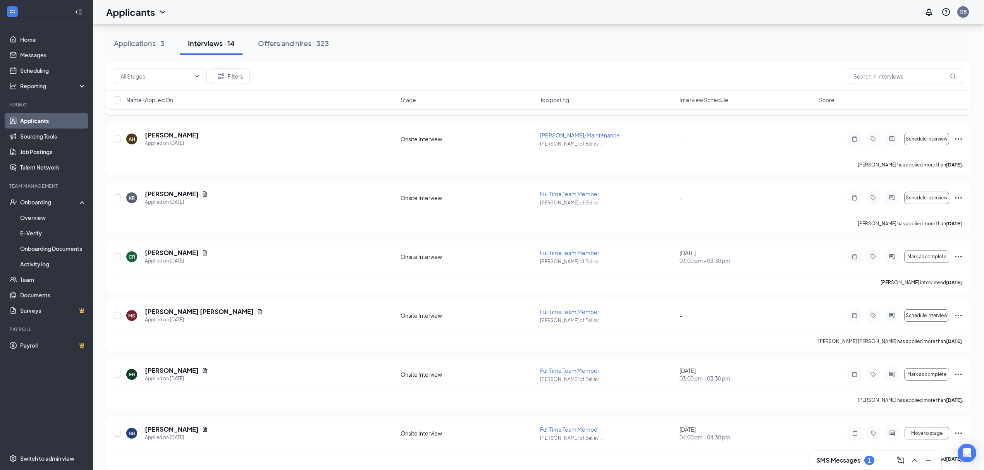
scroll to position [545, 0]
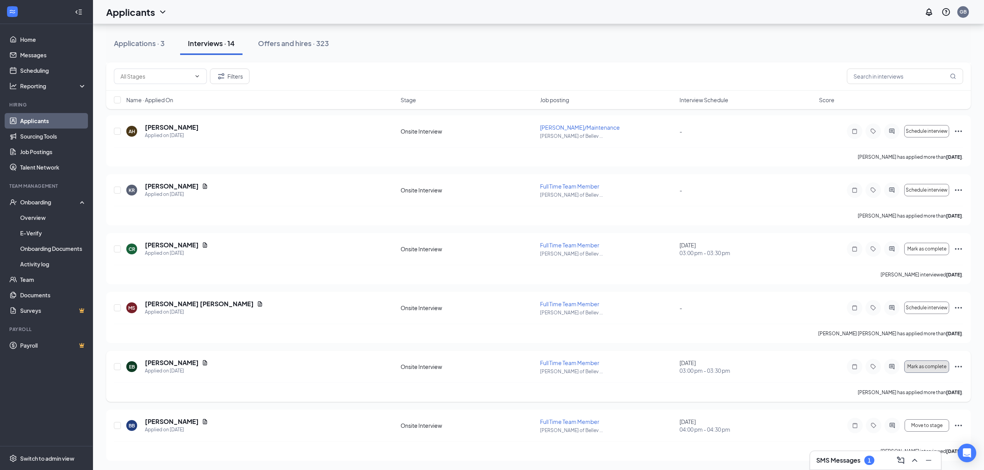
click at [926, 369] on button "Mark as complete" at bounding box center [926, 367] width 45 height 12
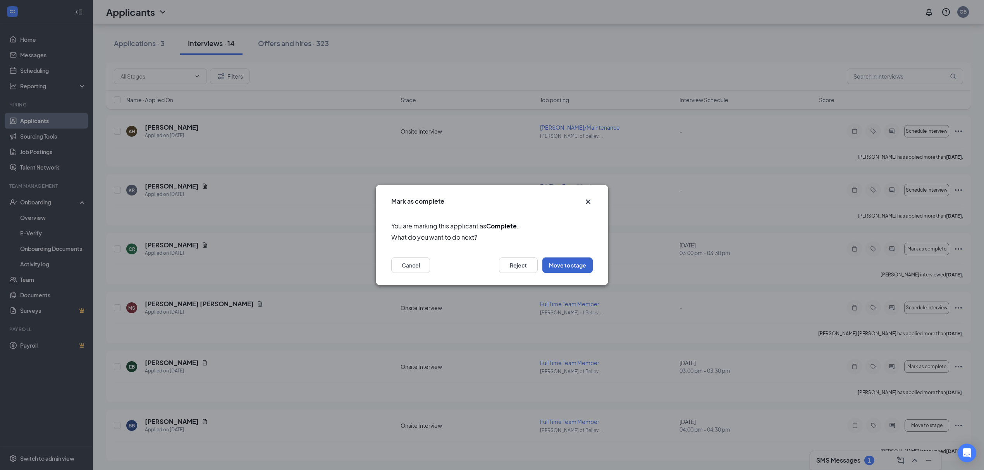
drag, startPoint x: 558, startPoint y: 261, endPoint x: 561, endPoint y: 265, distance: 4.9
click at [560, 264] on button "Move to stage" at bounding box center [567, 265] width 50 height 15
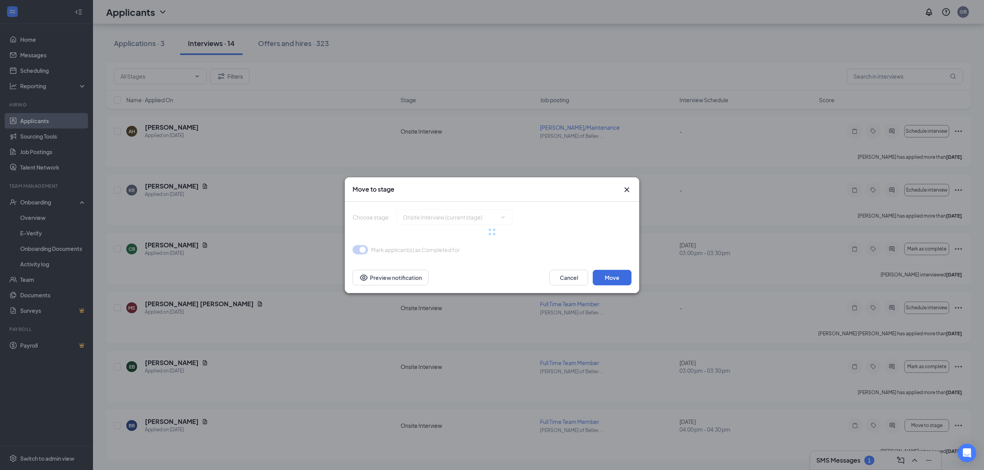
type input "Background Check Screening (next stage)"
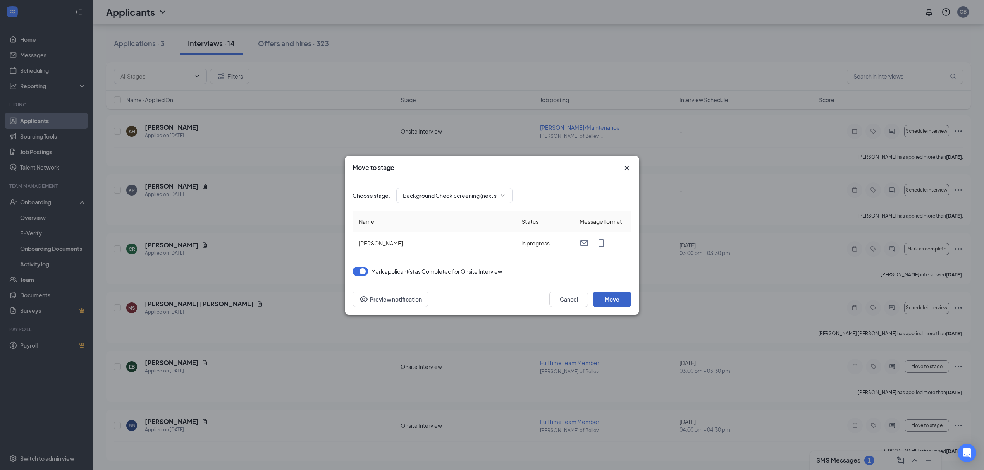
click at [615, 296] on button "Move" at bounding box center [612, 299] width 39 height 15
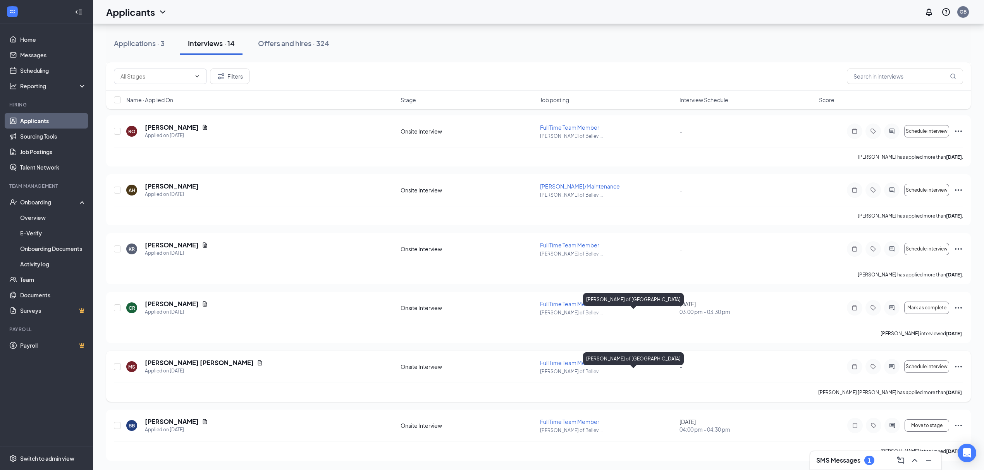
scroll to position [486, 0]
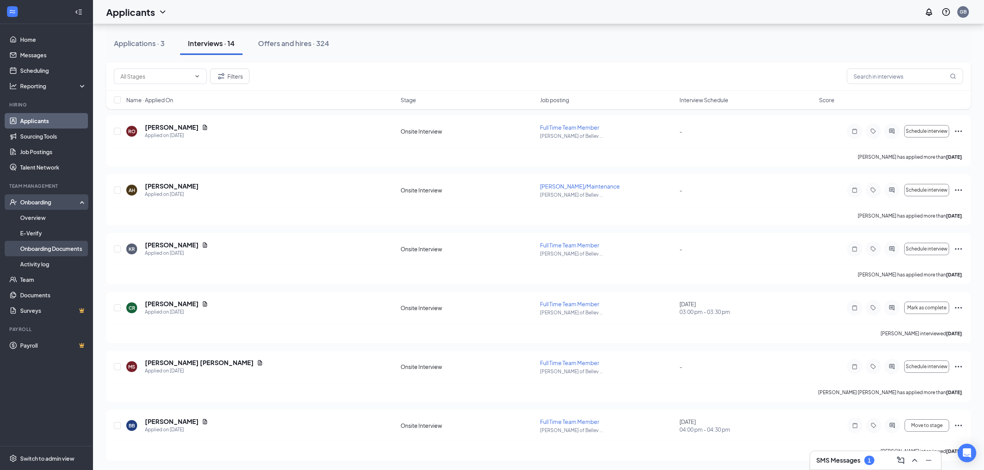
click at [53, 248] on link "Onboarding Documents" at bounding box center [53, 248] width 66 height 15
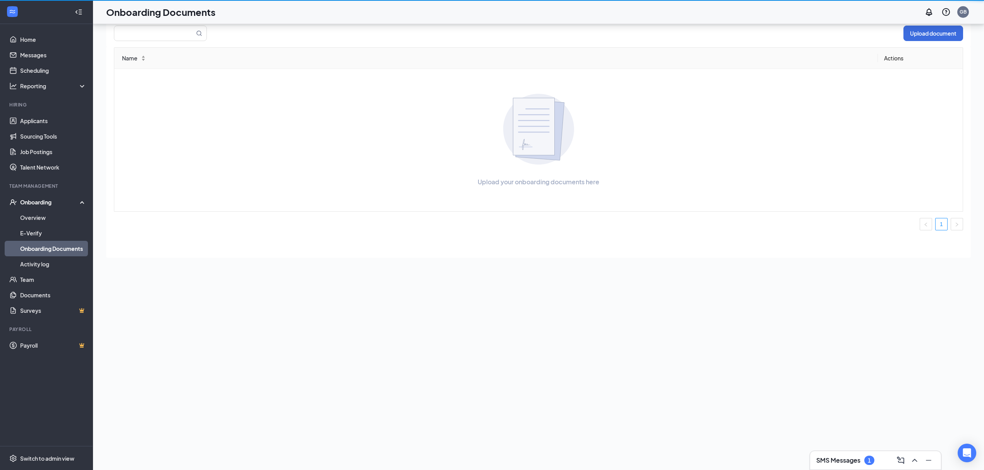
scroll to position [35, 0]
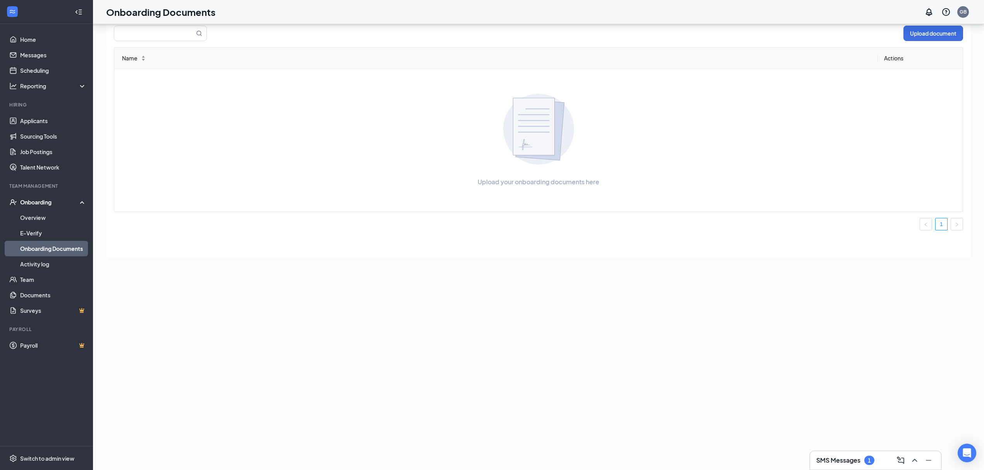
click at [47, 205] on div "Onboarding" at bounding box center [50, 202] width 60 height 8
click at [42, 222] on link "Overview" at bounding box center [53, 217] width 66 height 15
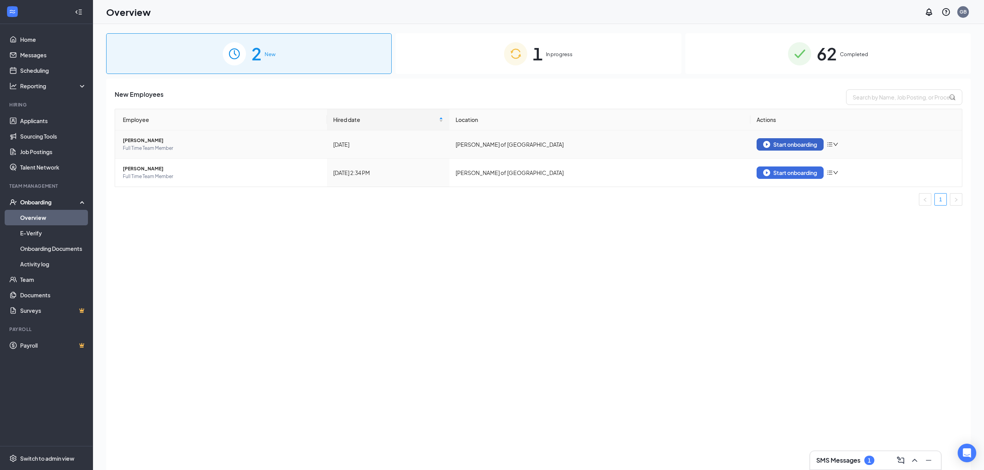
click at [796, 146] on div "Start onboarding" at bounding box center [790, 144] width 54 height 7
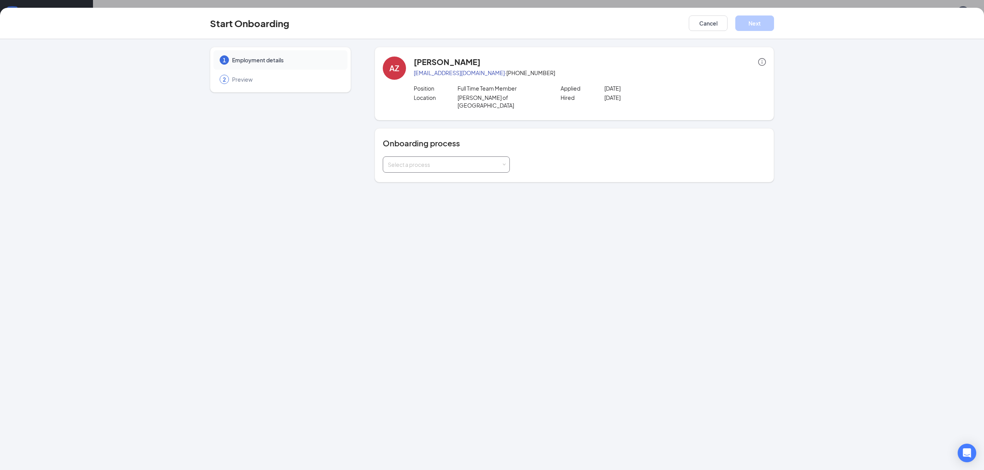
click at [500, 161] on div "Select a process" at bounding box center [444, 165] width 113 height 8
click at [460, 224] on li "Onboarding WI - New Employee" at bounding box center [446, 229] width 127 height 14
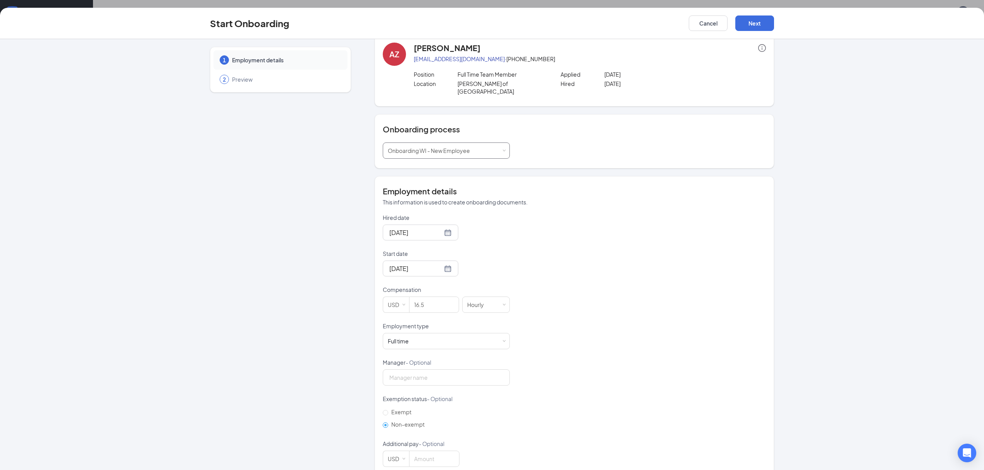
scroll to position [22, 0]
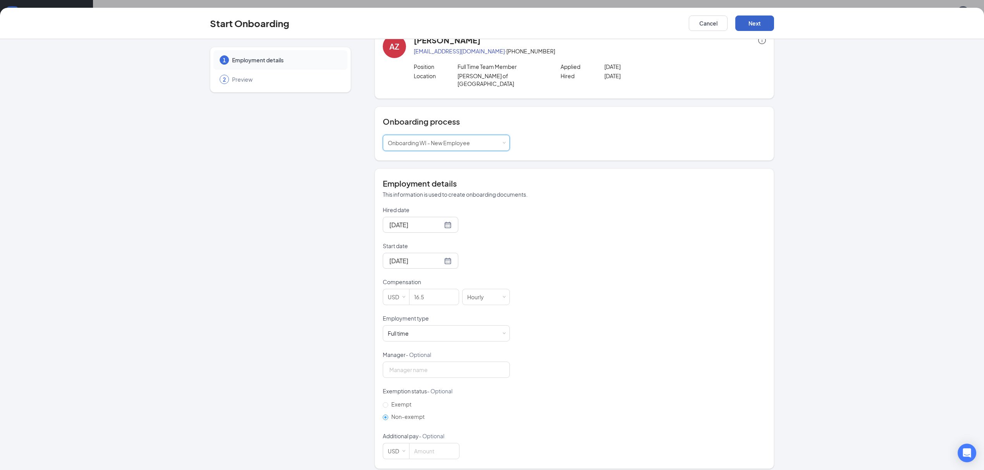
click at [760, 17] on button "Next" at bounding box center [754, 22] width 39 height 15
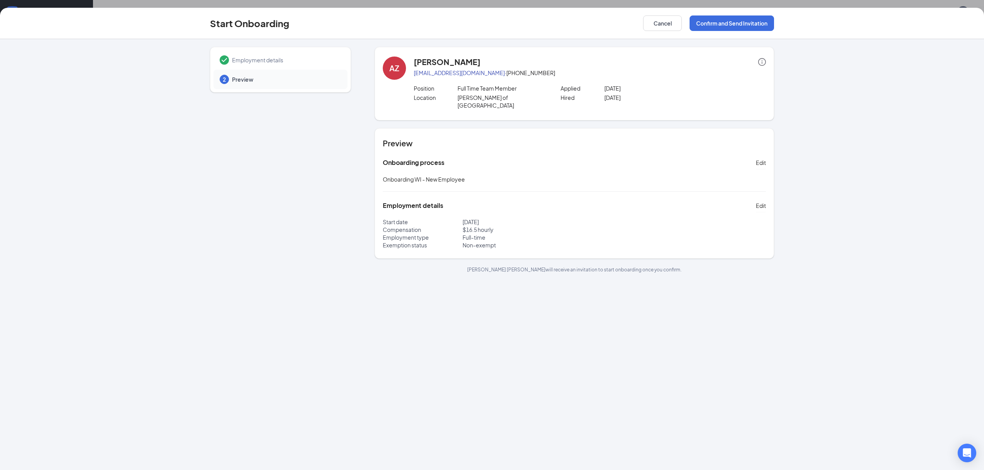
scroll to position [0, 0]
click at [734, 26] on button "Confirm and Send Invitation" at bounding box center [731, 22] width 84 height 15
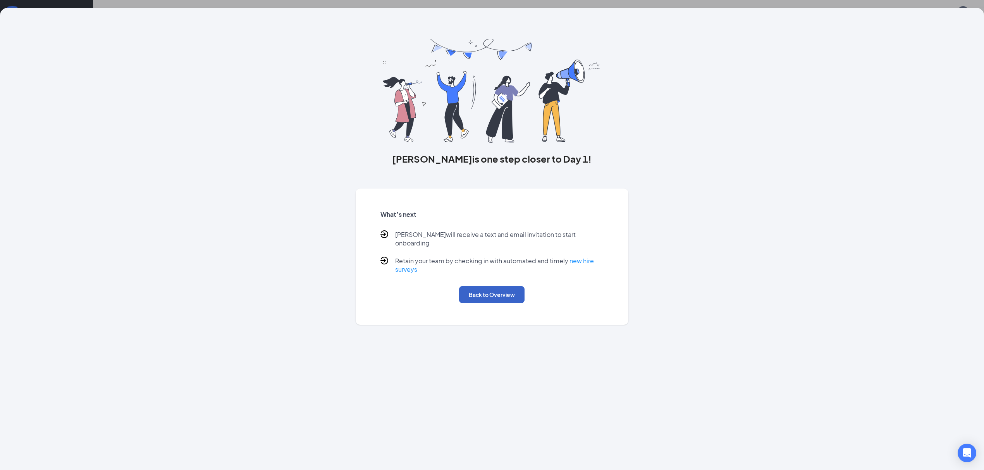
click at [509, 287] on button "Back to Overview" at bounding box center [491, 294] width 65 height 17
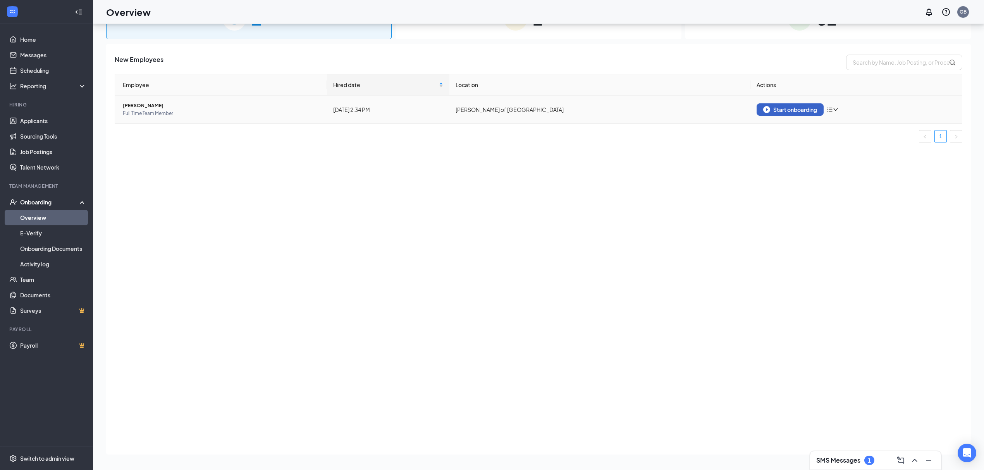
click at [794, 114] on button "Start onboarding" at bounding box center [789, 109] width 67 height 12
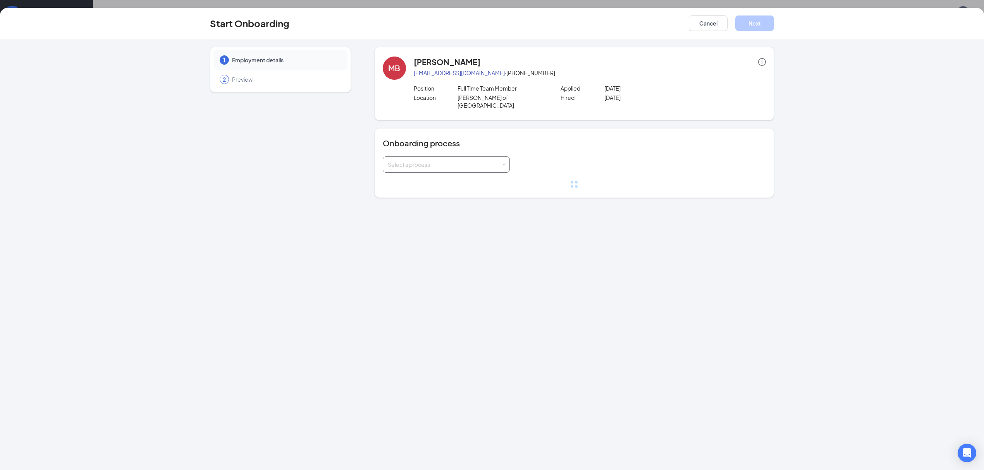
click at [491, 162] on div "Select a process" at bounding box center [446, 164] width 117 height 15
click at [447, 232] on span "Onboarding WI - New Employee" at bounding box center [427, 229] width 82 height 7
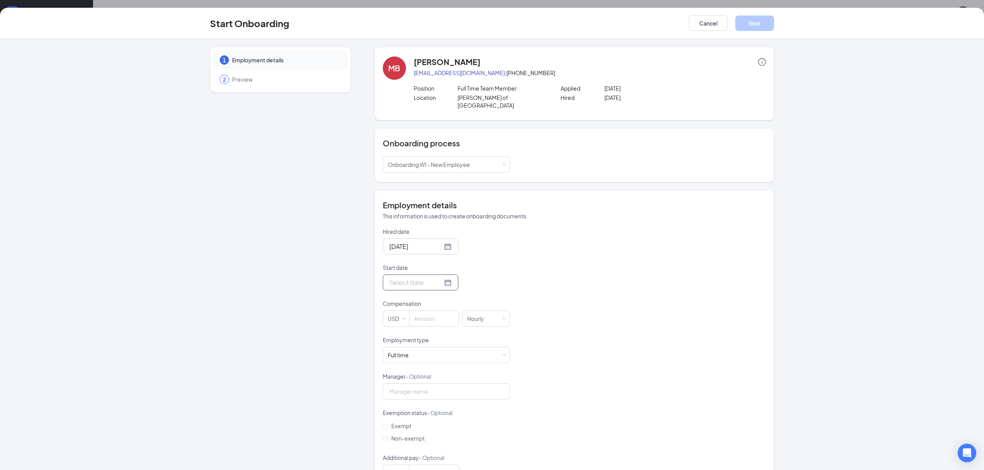
click at [438, 278] on div at bounding box center [420, 283] width 62 height 10
type input "Oct 15, 2025"
click at [434, 347] on div "15" at bounding box center [435, 351] width 9 height 9
click at [436, 317] on input at bounding box center [433, 318] width 49 height 15
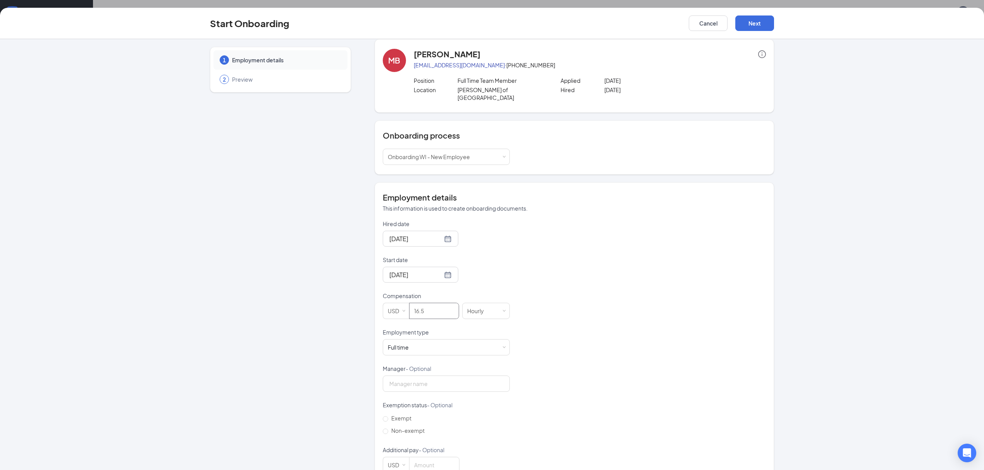
scroll to position [22, 0]
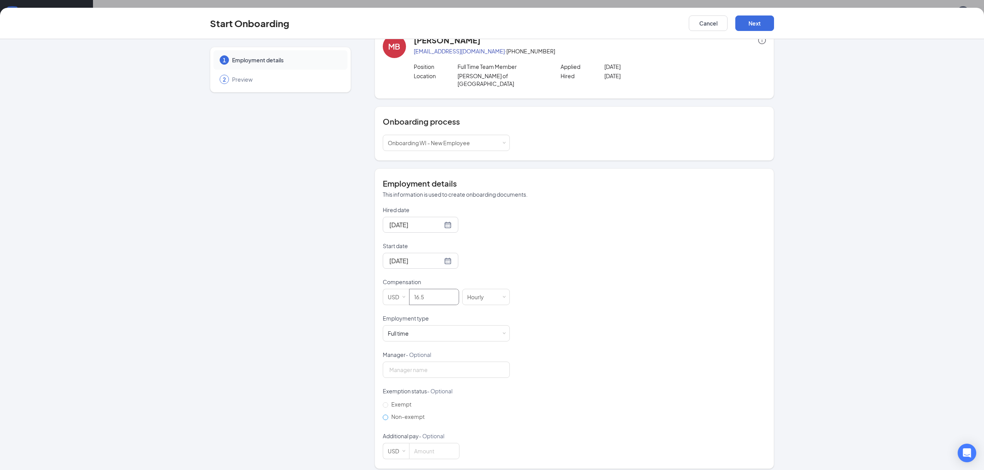
type input "16.5"
click at [383, 411] on label "Non-exempt" at bounding box center [405, 417] width 45 height 12
click at [383, 415] on input "Non-exempt" at bounding box center [385, 417] width 5 height 5
radio input "true"
click at [764, 19] on button "Next" at bounding box center [754, 22] width 39 height 15
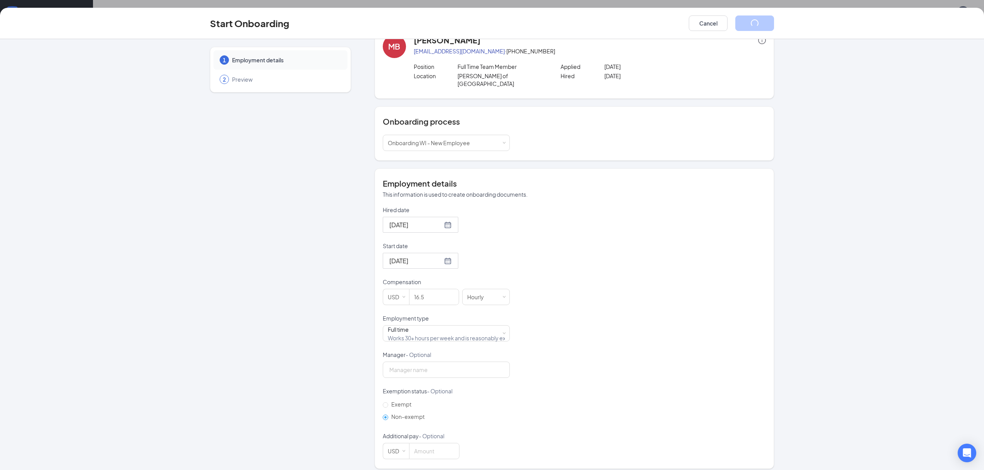
scroll to position [0, 0]
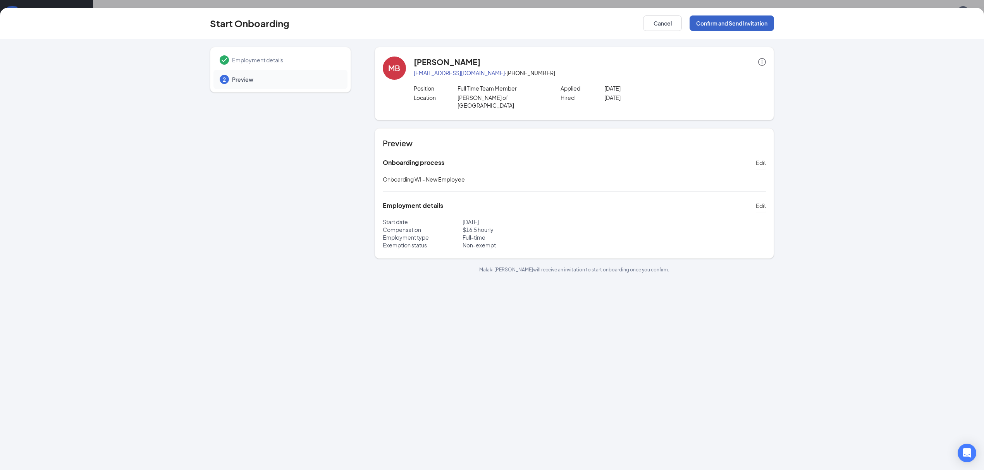
click at [725, 21] on button "Confirm and Send Invitation" at bounding box center [731, 22] width 84 height 15
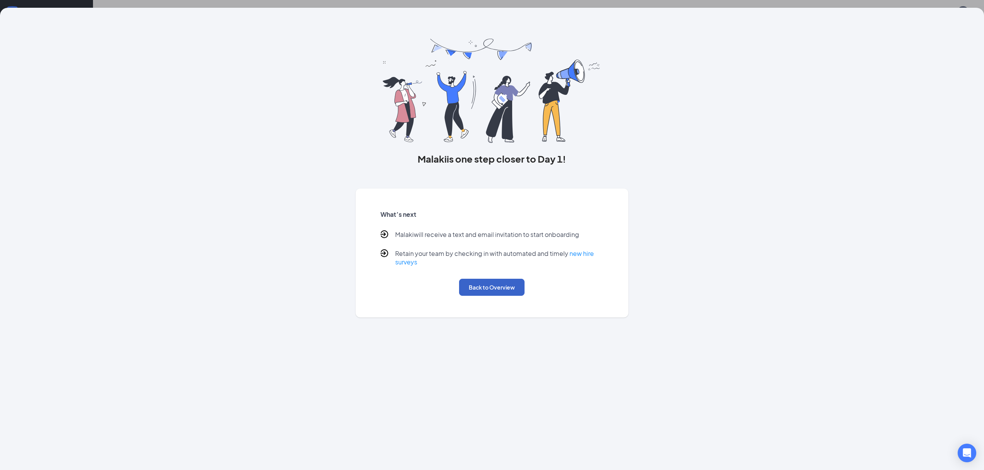
click at [504, 292] on button "Back to Overview" at bounding box center [491, 287] width 65 height 17
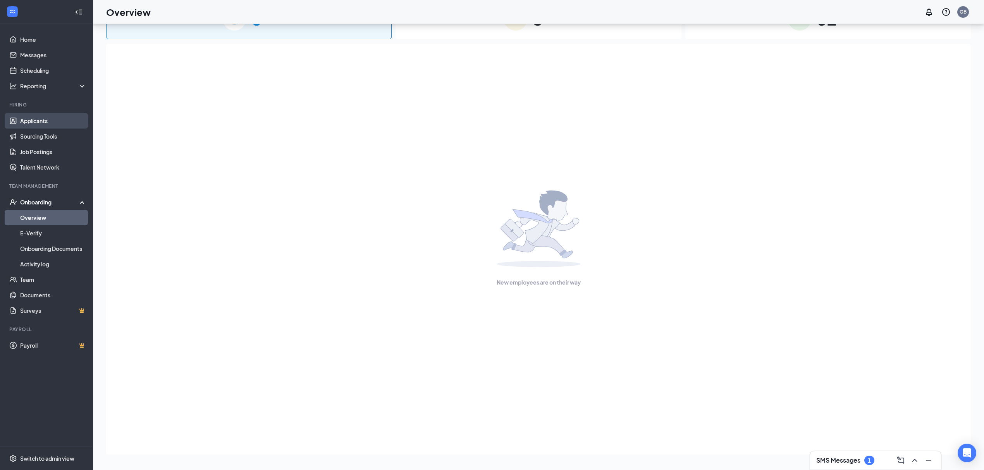
click at [50, 124] on link "Applicants" at bounding box center [53, 120] width 66 height 15
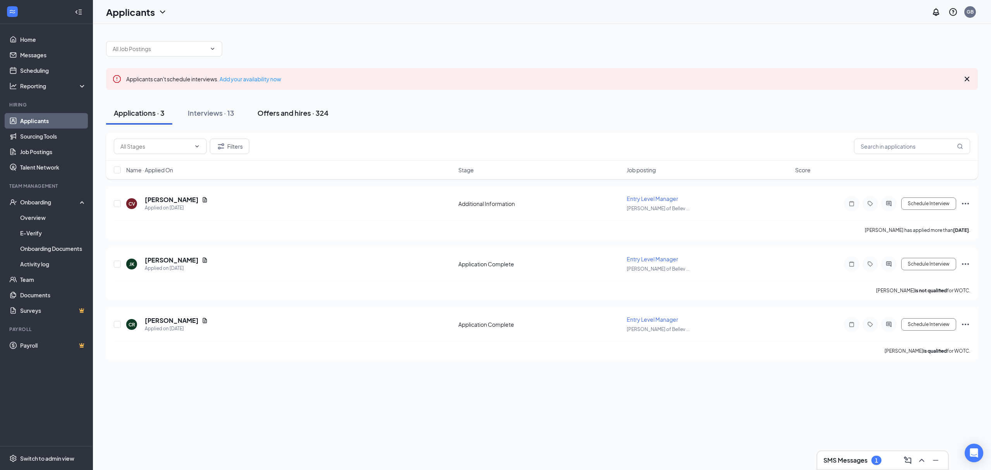
click at [286, 110] on div "Offers and hires · 324" at bounding box center [293, 113] width 71 height 10
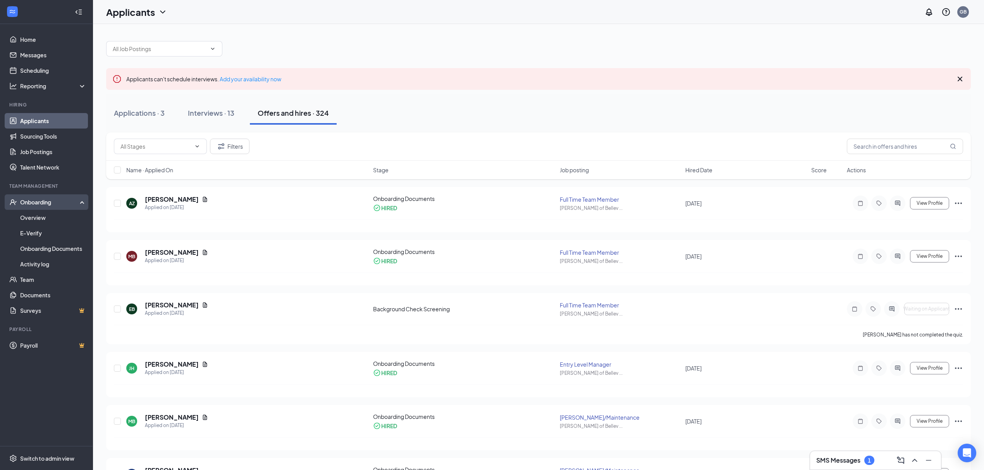
click at [55, 200] on div "Onboarding" at bounding box center [50, 202] width 60 height 8
click at [55, 202] on div "Onboarding" at bounding box center [50, 202] width 60 height 8
click at [36, 220] on link "Overview" at bounding box center [53, 217] width 66 height 15
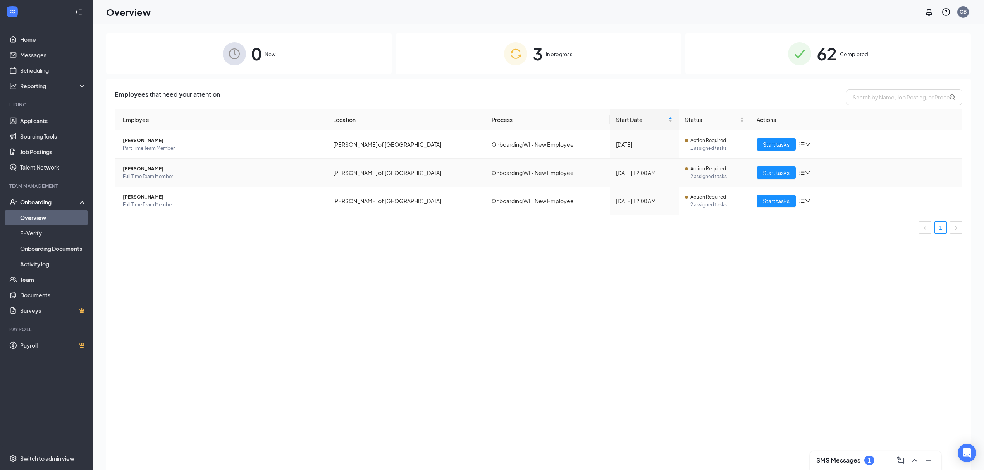
click at [563, 170] on td "Onboarding WI - New Employee" at bounding box center [547, 173] width 124 height 28
click at [180, 171] on span "[PERSON_NAME]" at bounding box center [222, 169] width 198 height 8
